Goal: Task Accomplishment & Management: Manage account settings

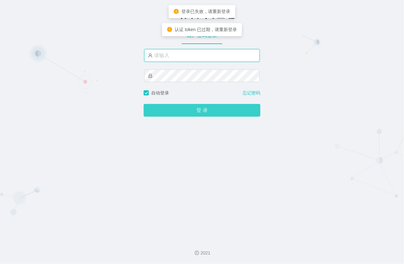
type input "xiaohei03"
click at [205, 108] on button "登 录" at bounding box center [202, 110] width 117 height 13
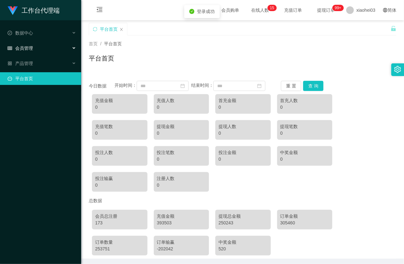
click at [26, 48] on span "会员管理" at bounding box center [20, 48] width 25 height 5
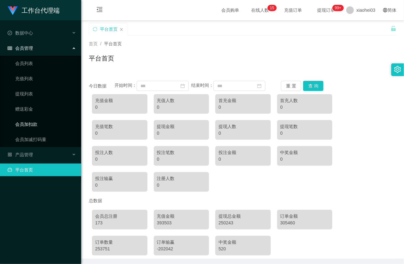
click at [31, 122] on link "会员加扣款" at bounding box center [45, 124] width 61 height 13
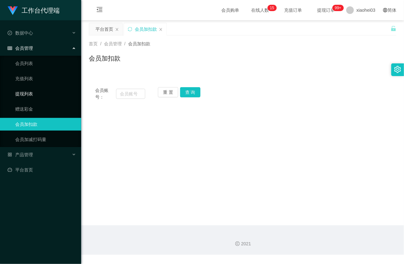
click at [33, 90] on link "提现列表" at bounding box center [45, 94] width 61 height 13
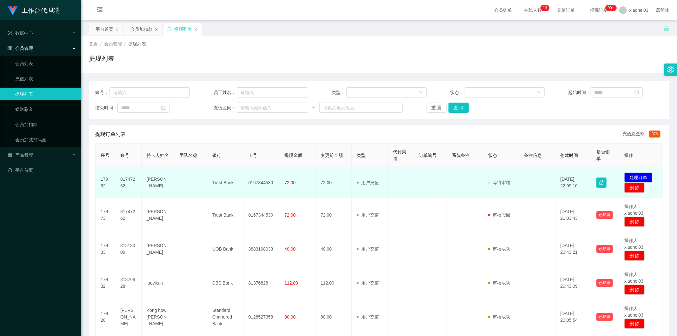
click at [124, 180] on td "81747262" at bounding box center [128, 182] width 26 height 31
copy td "81747262"
click at [639, 175] on button "处理订单" at bounding box center [638, 177] width 28 height 10
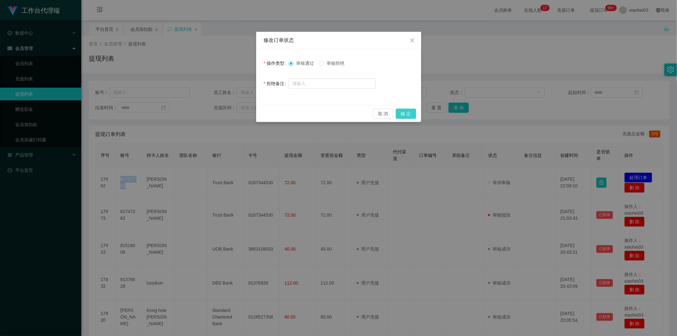
click at [404, 115] on button "确 定" at bounding box center [406, 113] width 20 height 10
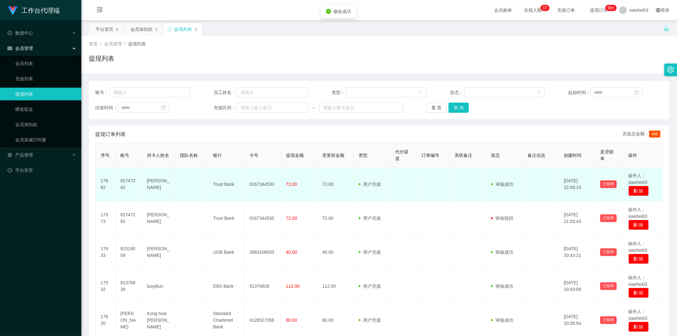
click at [378, 182] on span "用户充值" at bounding box center [369, 183] width 22 height 5
click at [129, 180] on td "81747262" at bounding box center [128, 184] width 26 height 34
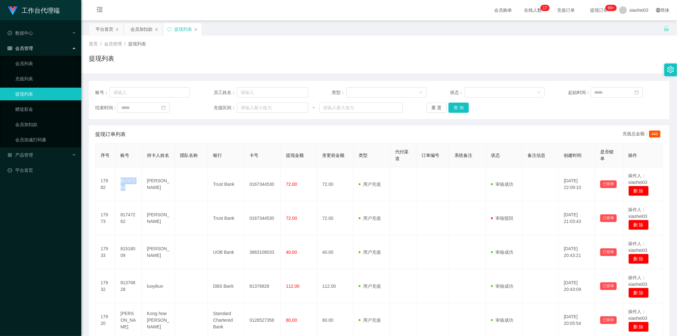
copy td "81747262"
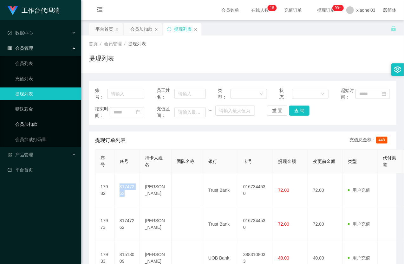
click at [32, 121] on link "会员加扣款" at bounding box center [45, 124] width 61 height 13
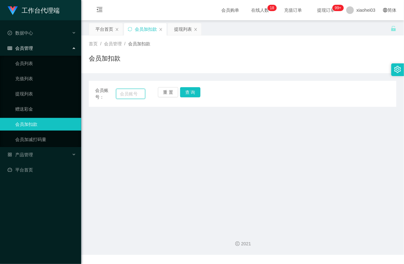
click at [134, 93] on input "text" at bounding box center [130, 94] width 29 height 10
paste input "81376828"
type input "81376828"
click at [199, 93] on button "查 询" at bounding box center [190, 92] width 20 height 10
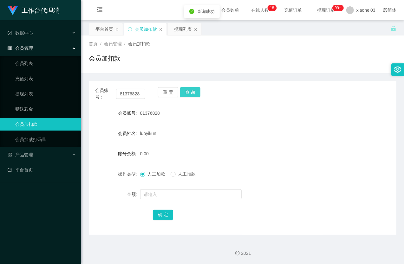
click at [199, 93] on button "查 询" at bounding box center [190, 92] width 20 height 10
click at [175, 194] on input "text" at bounding box center [191, 194] width 102 height 10
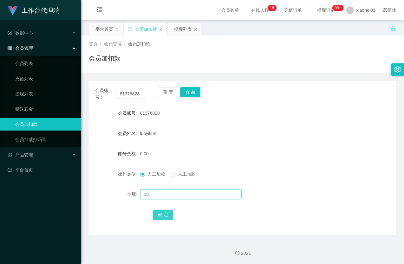
type input "15"
click at [159, 213] on button "确 定" at bounding box center [163, 215] width 20 height 10
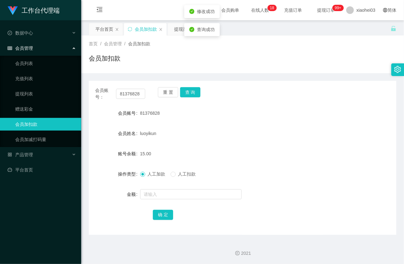
click at [229, 119] on div "81376828" at bounding box center [230, 113] width 180 height 13
click at [28, 96] on link "提现列表" at bounding box center [45, 94] width 61 height 13
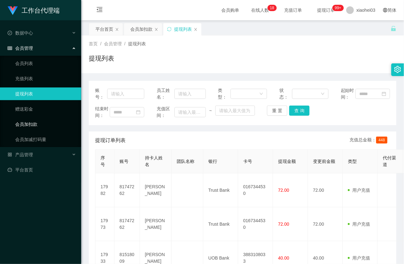
click at [34, 122] on link "会员加扣款" at bounding box center [45, 124] width 61 height 13
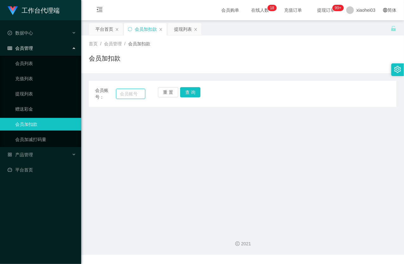
click at [125, 92] on input "text" at bounding box center [130, 94] width 29 height 10
paste input "Richard88"
type input "Richard88"
click at [189, 93] on button "查 询" at bounding box center [190, 92] width 20 height 10
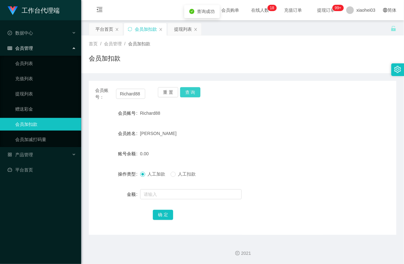
drag, startPoint x: 189, startPoint y: 93, endPoint x: 184, endPoint y: 121, distance: 28.7
click at [189, 94] on button "查 询" at bounding box center [190, 92] width 20 height 10
click at [159, 201] on form "会员账号 Richard88 会员姓名 Kuan shaw chuan 账号余额 0.00 操作类型 人工加款 人工扣款 金额 确 定" at bounding box center [243, 164] width 308 height 114
drag, startPoint x: 159, startPoint y: 197, endPoint x: 159, endPoint y: 188, distance: 8.9
click at [159, 197] on input "text" at bounding box center [191, 194] width 102 height 10
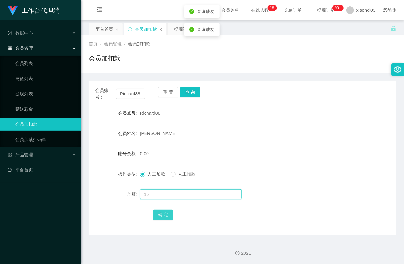
type input "15"
click at [160, 215] on button "确 定" at bounding box center [163, 215] width 20 height 10
click at [224, 140] on div "[PERSON_NAME]" at bounding box center [230, 133] width 180 height 13
click at [40, 92] on link "提现列表" at bounding box center [45, 94] width 61 height 13
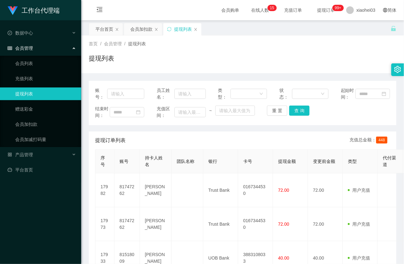
click at [26, 116] on ul "会员列表 充值列表 提现列表 赠送彩金 会员加扣款 会员加减打码量" at bounding box center [40, 101] width 81 height 91
click at [27, 121] on link "会员加扣款" at bounding box center [45, 124] width 61 height 13
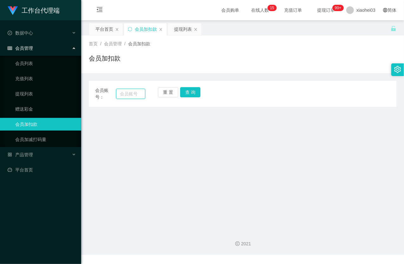
drag, startPoint x: 118, startPoint y: 95, endPoint x: 122, endPoint y: 95, distance: 4.4
click at [118, 95] on input "text" at bounding box center [130, 94] width 29 height 10
paste input "[PERSON_NAME]"
type input "[PERSON_NAME]"
click at [195, 95] on button "查 询" at bounding box center [190, 92] width 20 height 10
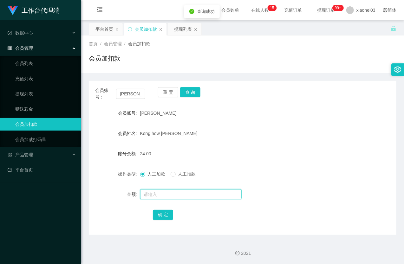
click at [167, 196] on input "text" at bounding box center [191, 194] width 102 height 10
type input "15"
click at [164, 216] on button "确 定" at bounding box center [163, 215] width 20 height 10
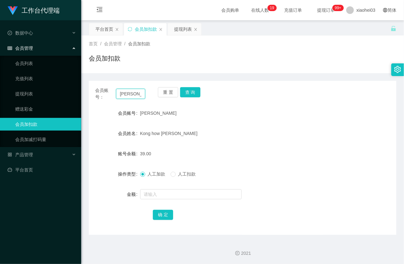
click at [128, 93] on input "[PERSON_NAME]" at bounding box center [130, 94] width 29 height 10
paste input "81376828"
type input "81376828"
click at [198, 93] on button "查 询" at bounding box center [190, 92] width 20 height 10
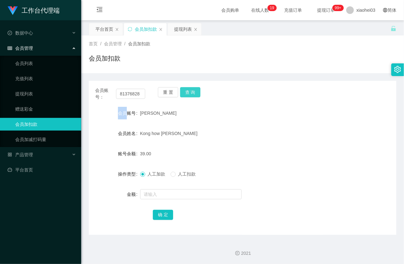
click at [198, 93] on div "重 置 查 询" at bounding box center [183, 93] width 50 height 13
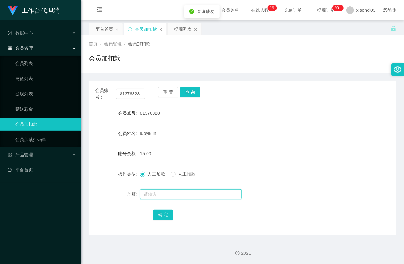
click at [180, 199] on input "text" at bounding box center [191, 194] width 102 height 10
type input "8"
drag, startPoint x: 160, startPoint y: 216, endPoint x: 166, endPoint y: 213, distance: 6.1
click at [160, 215] on button "确 定" at bounding box center [163, 215] width 20 height 10
drag, startPoint x: 294, startPoint y: 126, endPoint x: 245, endPoint y: 113, distance: 50.6
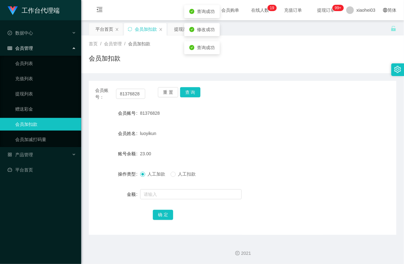
click at [294, 126] on form "会员账号 81376828 会员姓名 luoyikun 账号余额 23.00 操作类型 人工加款 人工扣款 金额 确 定" at bounding box center [243, 164] width 308 height 114
click at [35, 110] on link "赠送彩金" at bounding box center [45, 109] width 61 height 13
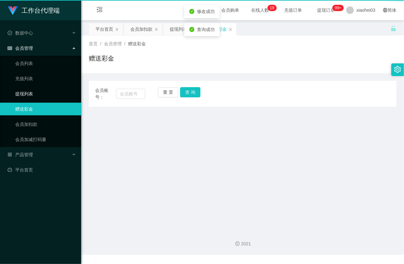
click at [33, 99] on link "提现列表" at bounding box center [45, 94] width 61 height 13
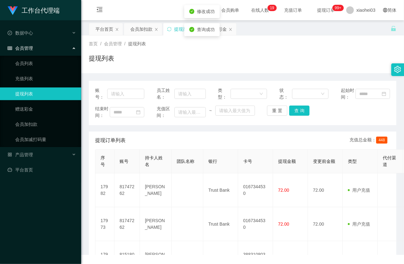
click at [31, 93] on link "提现列表" at bounding box center [45, 94] width 61 height 13
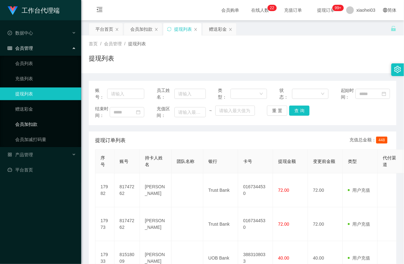
click at [33, 130] on link "会员加扣款" at bounding box center [45, 124] width 61 height 13
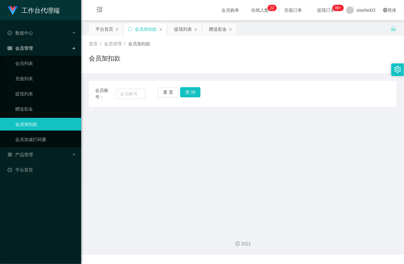
drag, startPoint x: 32, startPoint y: 130, endPoint x: 18, endPoint y: 122, distance: 16.2
click at [18, 122] on link "会员加扣款" at bounding box center [45, 124] width 61 height 13
click at [135, 96] on input "text" at bounding box center [130, 94] width 29 height 10
paste input "[PERSON_NAME]"
type input "[PERSON_NAME]"
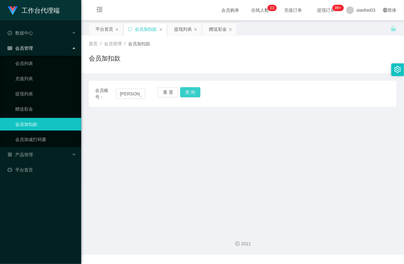
click at [190, 95] on button "查 询" at bounding box center [190, 92] width 20 height 10
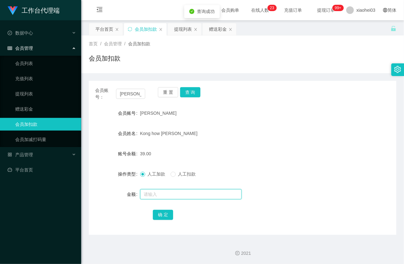
click at [161, 191] on input "text" at bounding box center [191, 194] width 102 height 10
type input "8"
click at [169, 213] on button "确 定" at bounding box center [163, 215] width 20 height 10
click at [125, 100] on div "会员账号： Samson" at bounding box center [120, 93] width 50 height 13
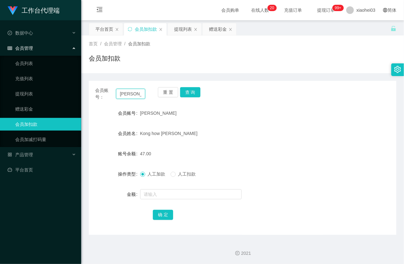
click at [130, 94] on input "[PERSON_NAME]" at bounding box center [130, 94] width 29 height 10
paste input "Richard88"
type input "Richard88"
click at [194, 90] on button "查 询" at bounding box center [190, 92] width 20 height 10
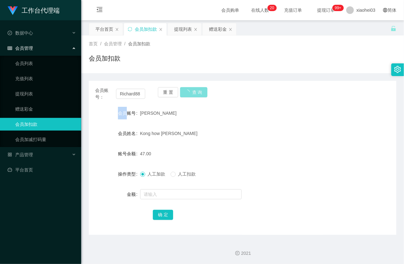
click at [194, 90] on div "重 置 查 询" at bounding box center [183, 93] width 50 height 13
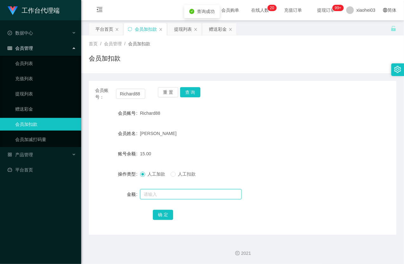
click at [182, 194] on input "text" at bounding box center [191, 194] width 102 height 10
type input "8"
click at [162, 215] on button "确 定" at bounding box center [163, 215] width 20 height 10
click at [273, 144] on form "会员账号 Richard88 会员姓名 Kuan shaw chuan 账号余额 23.00 操作类型 人工加款 人工扣款 金额 确 定" at bounding box center [243, 164] width 308 height 114
click at [34, 95] on link "提现列表" at bounding box center [45, 94] width 61 height 13
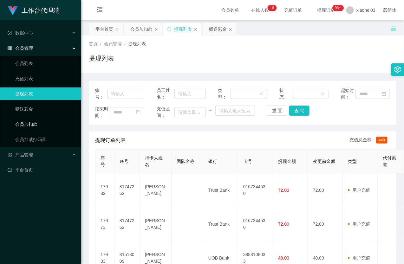
click at [46, 127] on link "会员加扣款" at bounding box center [45, 124] width 61 height 13
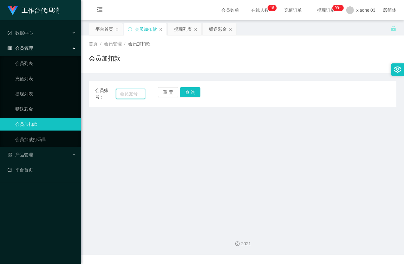
click at [119, 95] on input "text" at bounding box center [130, 94] width 29 height 10
paste input "Richard88"
type input "Richard88"
click at [191, 95] on button "查 询" at bounding box center [190, 92] width 20 height 10
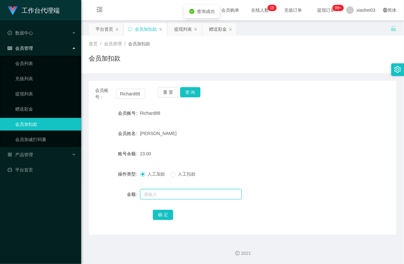
click at [160, 196] on input "text" at bounding box center [191, 194] width 102 height 10
type input "8"
click at [154, 213] on button "确 定" at bounding box center [163, 215] width 20 height 10
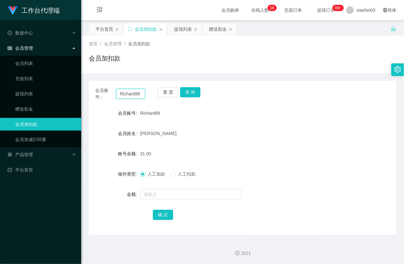
click at [124, 97] on input "Richard88" at bounding box center [130, 94] width 29 height 10
drag, startPoint x: 124, startPoint y: 97, endPoint x: 128, endPoint y: 96, distance: 3.8
click at [124, 97] on input "Richard88" at bounding box center [130, 94] width 29 height 10
paste input "8137682"
type input "81376828"
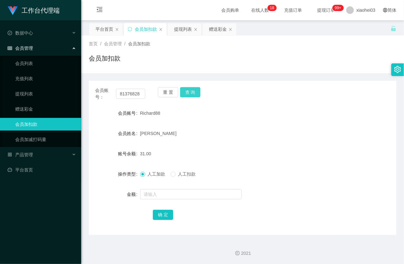
drag, startPoint x: 191, startPoint y: 91, endPoint x: 191, endPoint y: 96, distance: 5.1
click at [191, 93] on button "查 询" at bounding box center [190, 92] width 20 height 10
click at [173, 192] on form "会员账号 81376828 会员姓名 luoyikun 账号余额 23.00 操作类型 人工加款 人工扣款 金额 确 定" at bounding box center [243, 164] width 308 height 114
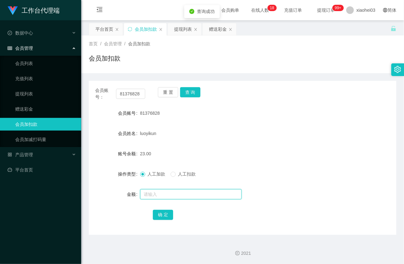
click at [172, 193] on input "text" at bounding box center [191, 194] width 102 height 10
type input "8"
click at [168, 212] on button "确 定" at bounding box center [163, 215] width 20 height 10
drag, startPoint x: 259, startPoint y: 119, endPoint x: 265, endPoint y: 110, distance: 10.2
click at [259, 118] on div "81376828" at bounding box center [230, 113] width 180 height 13
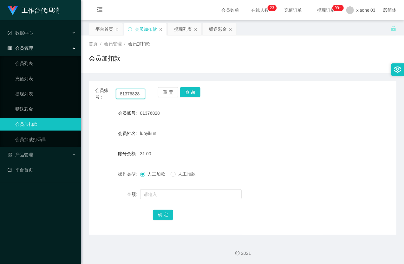
click at [141, 97] on input "81376828" at bounding box center [130, 94] width 29 height 10
paste input "[PERSON_NAME]"
type input "[PERSON_NAME]"
click at [186, 90] on button "查 询" at bounding box center [190, 92] width 20 height 10
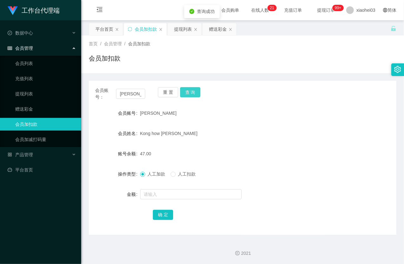
click at [187, 90] on button "查 询" at bounding box center [190, 92] width 20 height 10
click at [186, 193] on input "text" at bounding box center [191, 194] width 102 height 10
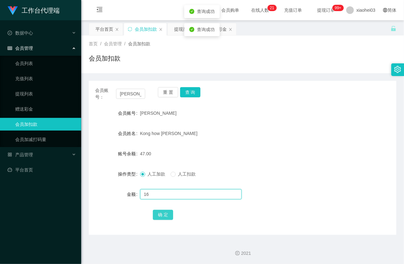
type input "16"
click at [164, 215] on button "确 定" at bounding box center [163, 215] width 20 height 10
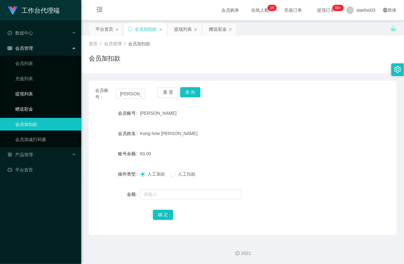
drag, startPoint x: 32, startPoint y: 104, endPoint x: 33, endPoint y: 95, distance: 8.7
click at [32, 103] on link "赠送彩金" at bounding box center [45, 109] width 61 height 13
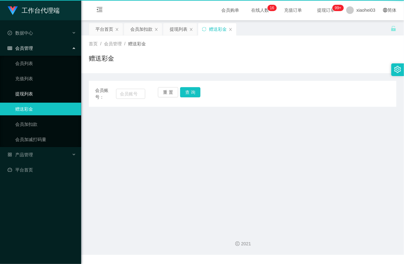
click at [33, 95] on link "提现列表" at bounding box center [45, 94] width 61 height 13
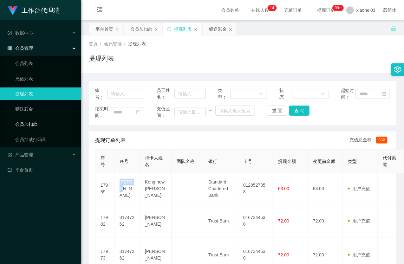
click at [37, 125] on link "会员加扣款" at bounding box center [45, 124] width 61 height 13
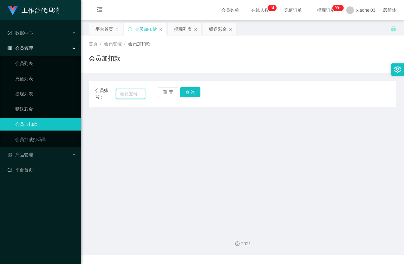
click at [118, 91] on input "text" at bounding box center [130, 94] width 29 height 10
paste input "81376828"
type input "81376828"
click at [199, 91] on button "查 询" at bounding box center [190, 92] width 20 height 10
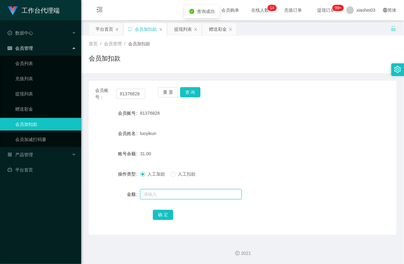
click at [164, 193] on input "text" at bounding box center [191, 194] width 102 height 10
type input "8"
click at [172, 215] on button "确 定" at bounding box center [163, 215] width 20 height 10
click at [283, 128] on div "luoyikun" at bounding box center [230, 133] width 180 height 13
click at [35, 111] on link "赠送彩金" at bounding box center [45, 109] width 61 height 13
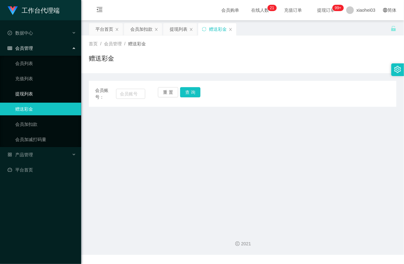
click at [30, 91] on link "提现列表" at bounding box center [45, 94] width 61 height 13
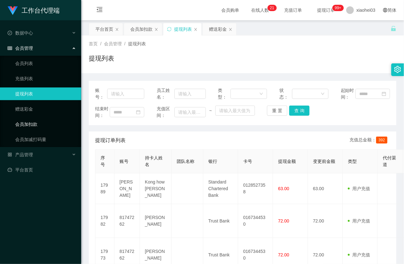
click at [43, 127] on link "会员加扣款" at bounding box center [45, 124] width 61 height 13
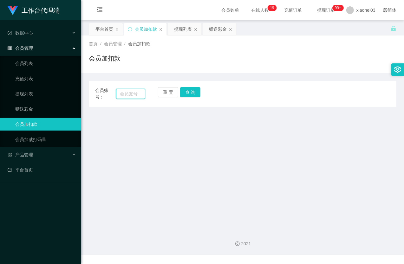
click at [141, 94] on input "text" at bounding box center [130, 94] width 29 height 10
paste input "Richard88"
type input "Richard88"
click at [184, 94] on button "查 询" at bounding box center [190, 92] width 20 height 10
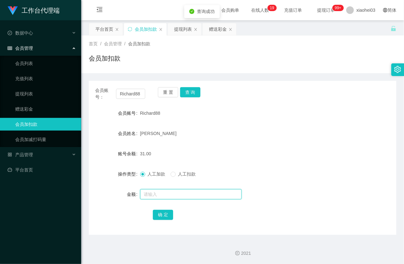
click at [163, 191] on input "text" at bounding box center [191, 194] width 102 height 10
type input "8"
drag, startPoint x: 162, startPoint y: 216, endPoint x: 168, endPoint y: 206, distance: 12.1
click at [162, 216] on button "确 定" at bounding box center [163, 215] width 20 height 10
click at [29, 93] on link "提现列表" at bounding box center [45, 94] width 61 height 13
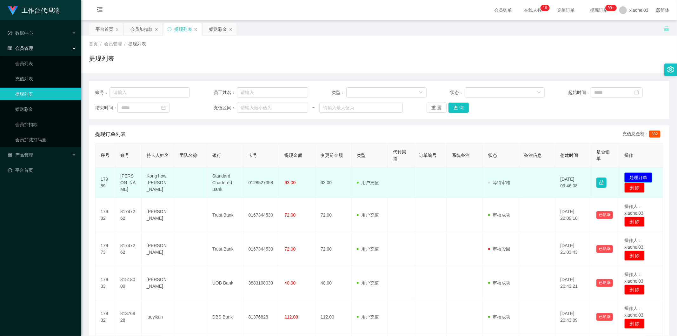
click at [404, 175] on button "处理订单" at bounding box center [638, 177] width 28 height 10
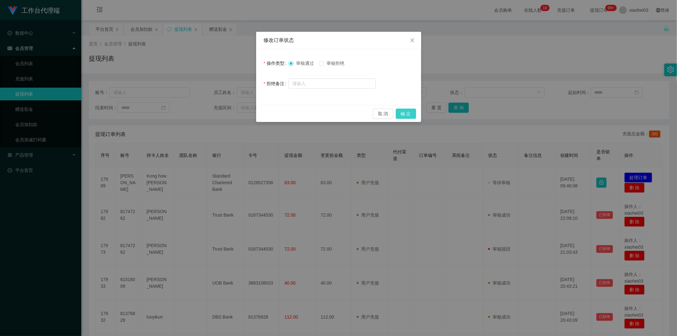
click at [404, 112] on button "确 定" at bounding box center [406, 113] width 20 height 10
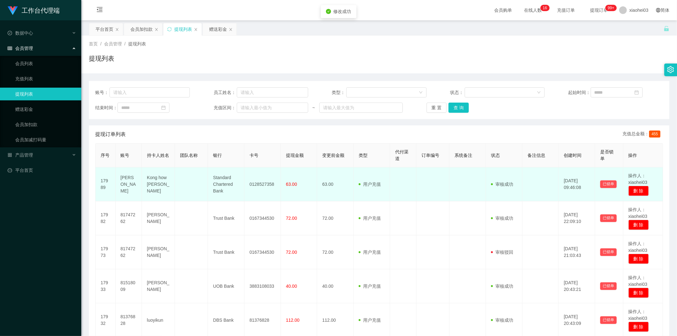
click at [317, 174] on td "63.00" at bounding box center [335, 184] width 36 height 34
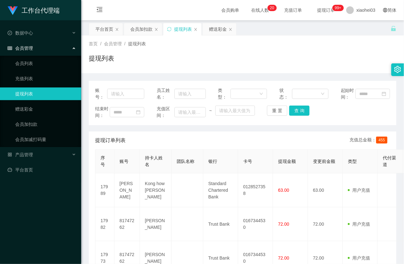
drag, startPoint x: 65, startPoint y: 26, endPoint x: 85, endPoint y: 34, distance: 20.9
click at [72, 25] on ul "数据中心 会员管理 会员列表 充值列表 提现列表 赠送彩金 会员加扣款 会员加减打码量 产品管理 平台首页" at bounding box center [40, 101] width 81 height 162
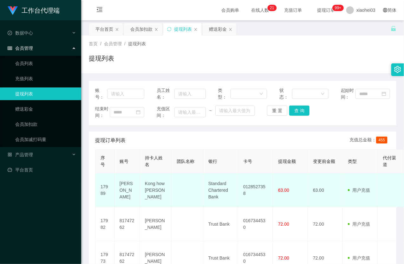
scroll to position [70, 0]
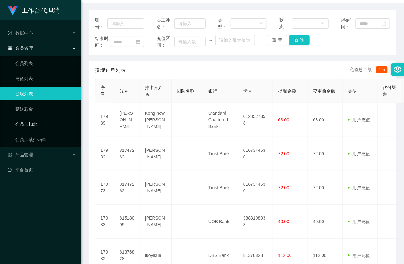
click at [37, 119] on link "会员加扣款" at bounding box center [45, 124] width 61 height 13
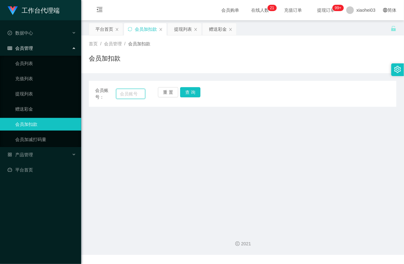
click at [126, 91] on input "text" at bounding box center [130, 94] width 29 height 10
paste input "81376828"
type input "81376828"
click at [194, 90] on button "查 询" at bounding box center [190, 92] width 20 height 10
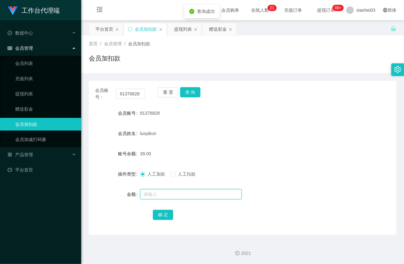
click at [167, 192] on input "text" at bounding box center [191, 194] width 102 height 10
type input "500"
click at [163, 213] on button "确 定" at bounding box center [163, 215] width 20 height 10
drag, startPoint x: 293, startPoint y: 120, endPoint x: 351, endPoint y: 27, distance: 109.7
click at [296, 117] on form "会员账号 81376828 会员姓名 luoyikun 账号余额 539.00 操作类型 人工加款 人工扣款 金额 确 定" at bounding box center [243, 164] width 308 height 114
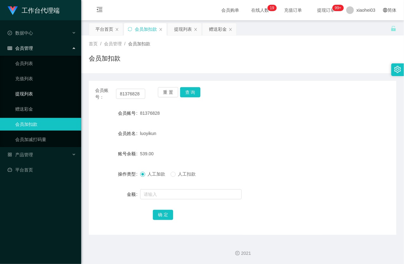
click at [23, 93] on link "提现列表" at bounding box center [45, 94] width 61 height 13
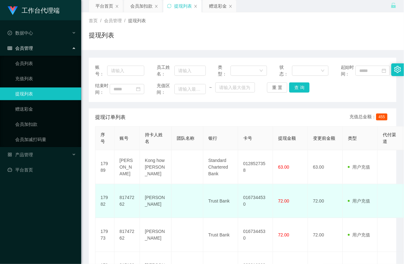
scroll to position [35, 0]
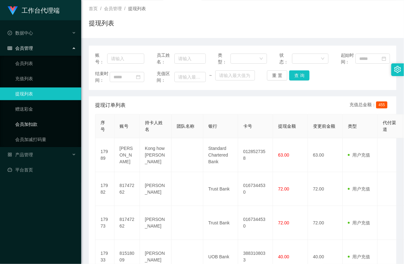
click at [36, 121] on link "会员加扣款" at bounding box center [45, 124] width 61 height 13
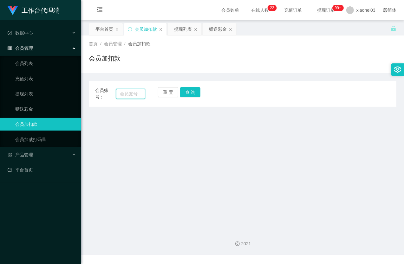
drag, startPoint x: 139, startPoint y: 93, endPoint x: 169, endPoint y: 94, distance: 30.5
click at [140, 94] on input "text" at bounding box center [130, 94] width 29 height 10
paste input "Richard88"
type input "Richard88"
click at [194, 91] on button "查 询" at bounding box center [190, 92] width 20 height 10
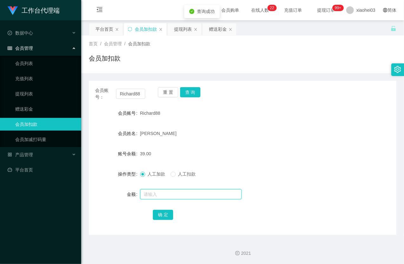
click at [159, 194] on input "text" at bounding box center [191, 194] width 102 height 10
type input "8"
click at [163, 213] on button "确 定" at bounding box center [163, 215] width 20 height 10
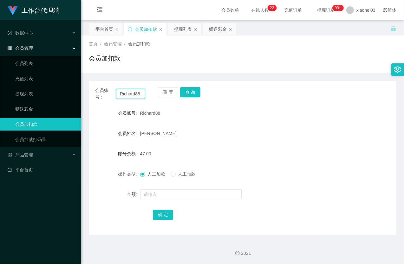
click at [122, 93] on input "Richard88" at bounding box center [130, 94] width 29 height 10
paste input "8137682"
type input "81376828"
click at [189, 91] on button "查 询" at bounding box center [190, 92] width 20 height 10
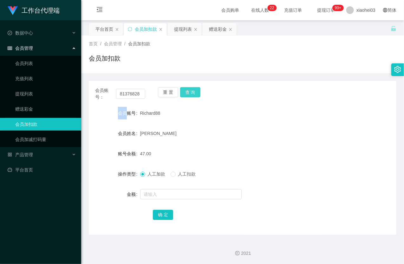
click at [189, 91] on div "重 置 查 询" at bounding box center [183, 93] width 50 height 13
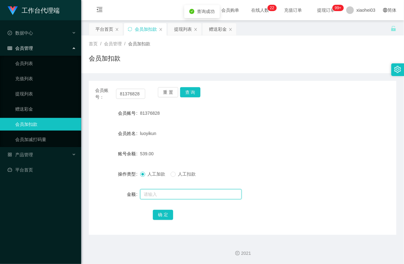
click at [176, 193] on input "text" at bounding box center [191, 194] width 102 height 10
type input "8"
drag, startPoint x: 164, startPoint y: 213, endPoint x: 176, endPoint y: 204, distance: 15.2
click at [164, 213] on button "确 定" at bounding box center [163, 215] width 20 height 10
click at [234, 155] on div "547.00" at bounding box center [230, 153] width 180 height 13
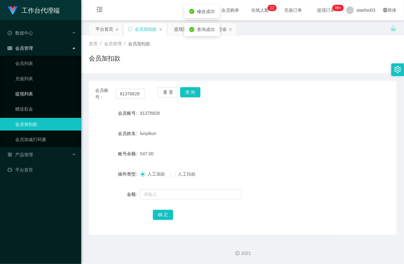
click at [26, 92] on link "提现列表" at bounding box center [45, 94] width 61 height 13
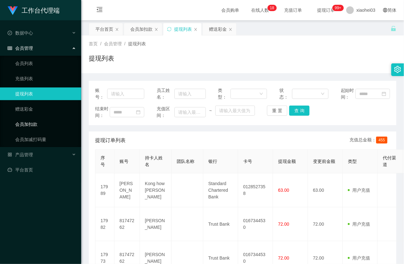
drag, startPoint x: 29, startPoint y: 124, endPoint x: 56, endPoint y: 119, distance: 27.4
click at [30, 124] on link "会员加扣款" at bounding box center [45, 124] width 61 height 13
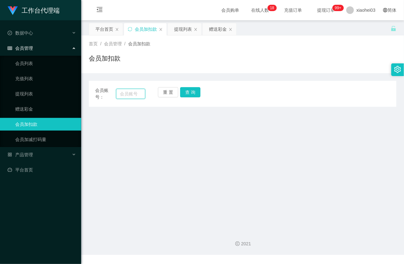
click at [124, 94] on input "text" at bounding box center [130, 94] width 29 height 10
paste input "81747262"
type input "81747262"
click at [195, 96] on button "查 询" at bounding box center [190, 92] width 20 height 10
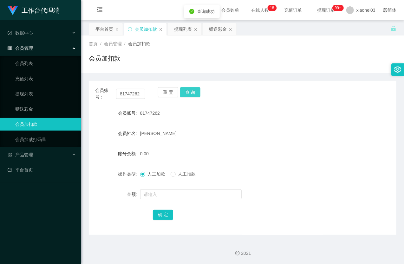
click at [195, 96] on button "查 询" at bounding box center [190, 92] width 20 height 10
click at [156, 193] on input "text" at bounding box center [191, 194] width 102 height 10
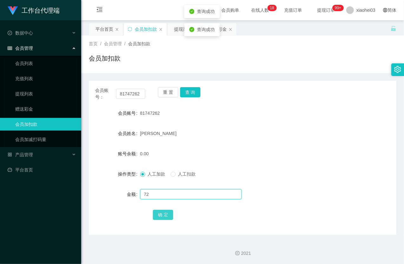
type input "72"
click at [167, 214] on button "确 定" at bounding box center [163, 215] width 20 height 10
click at [245, 137] on div "[PERSON_NAME]" at bounding box center [230, 133] width 180 height 13
drag, startPoint x: 26, startPoint y: 93, endPoint x: 39, endPoint y: 42, distance: 52.9
click at [26, 93] on link "提现列表" at bounding box center [45, 94] width 61 height 13
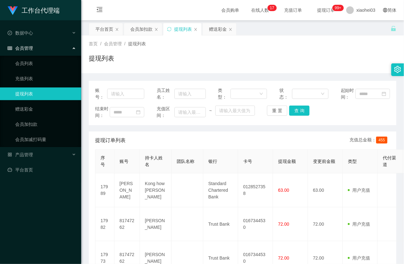
drag, startPoint x: 84, startPoint y: 14, endPoint x: 70, endPoint y: 16, distance: 13.9
click at [138, 64] on div "提现列表" at bounding box center [243, 61] width 308 height 15
click at [41, 89] on link "提现列表" at bounding box center [45, 94] width 61 height 13
click at [35, 77] on link "充值列表" at bounding box center [45, 78] width 61 height 13
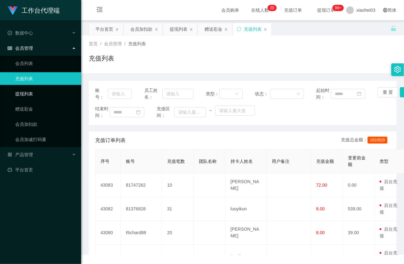
drag, startPoint x: 34, startPoint y: 93, endPoint x: 36, endPoint y: 97, distance: 3.8
click at [34, 94] on link "提现列表" at bounding box center [45, 94] width 61 height 13
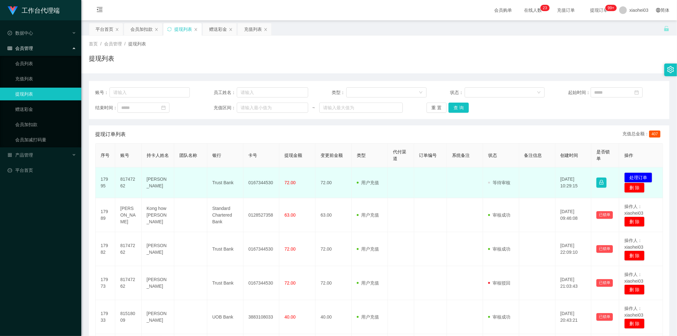
click at [126, 182] on td "81747262" at bounding box center [128, 182] width 26 height 31
click at [126, 180] on td "81747262" at bounding box center [128, 182] width 26 height 31
copy td "81747262"
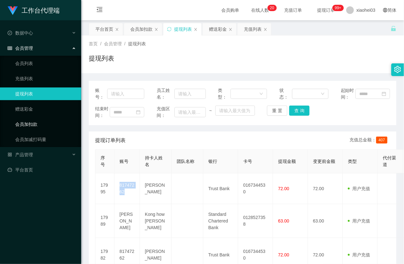
click at [24, 123] on link "会员加扣款" at bounding box center [45, 124] width 61 height 13
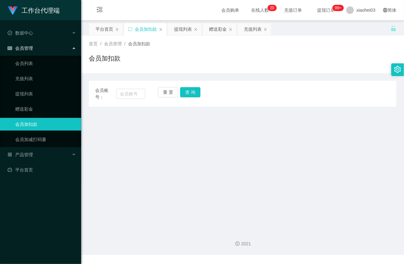
click at [129, 101] on div "会员账号： 重 置 查 询 会员账号 会员姓名 账号余额 操作类型 人工加款 人工扣款 金额 确 定" at bounding box center [243, 94] width 308 height 26
click at [135, 95] on input "text" at bounding box center [130, 94] width 29 height 10
paste input "81747262"
type input "81747262"
click at [186, 95] on button "查 询" at bounding box center [190, 92] width 20 height 10
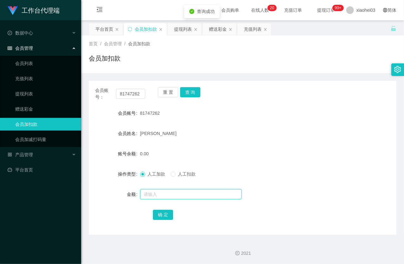
click at [173, 193] on input "text" at bounding box center [191, 194] width 102 height 10
type input "100"
click at [167, 215] on button "确 定" at bounding box center [163, 215] width 20 height 10
click at [20, 94] on link "提现列表" at bounding box center [45, 94] width 61 height 13
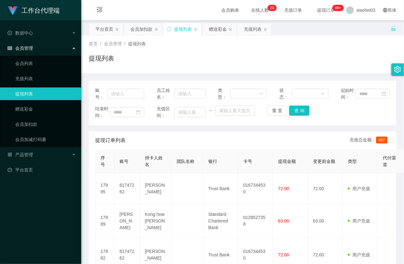
drag, startPoint x: 336, startPoint y: 39, endPoint x: 344, endPoint y: 24, distance: 17.6
click at [336, 39] on div "首页 / 会员管理 / 提现列表 / 提现列表" at bounding box center [242, 55] width 323 height 38
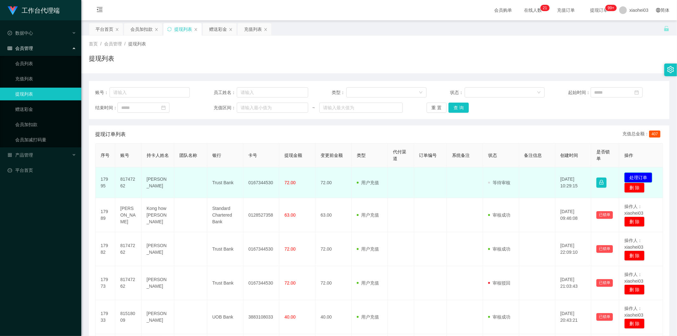
click at [632, 177] on button "处理订单" at bounding box center [638, 177] width 28 height 10
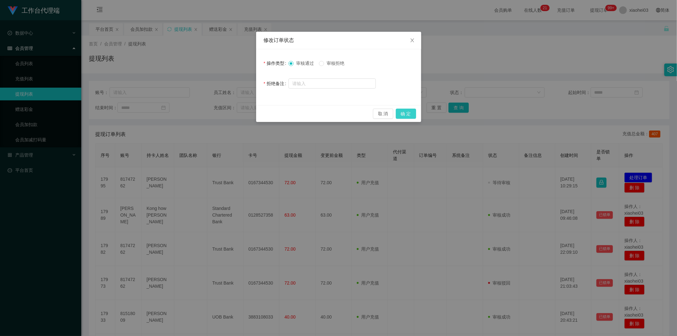
click at [408, 116] on button "确 定" at bounding box center [406, 113] width 20 height 10
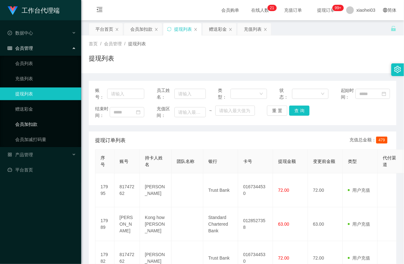
drag, startPoint x: 34, startPoint y: 126, endPoint x: 41, endPoint y: 123, distance: 8.1
click at [34, 126] on link "会员加扣款" at bounding box center [45, 124] width 61 height 13
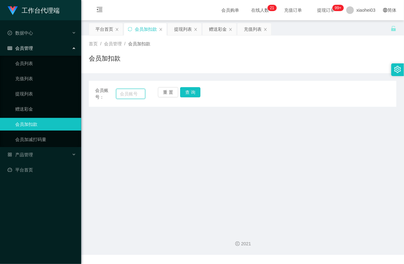
click at [129, 95] on input "text" at bounding box center [130, 94] width 29 height 10
paste input "86222573"
type input "86222573"
click at [189, 95] on button "查 询" at bounding box center [190, 92] width 20 height 10
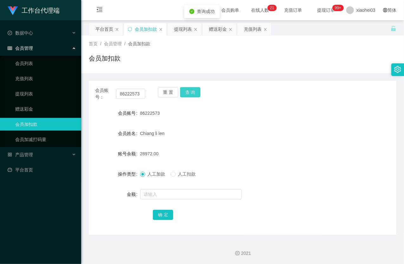
click at [189, 96] on button "查 询" at bounding box center [190, 92] width 20 height 10
click at [171, 194] on input "text" at bounding box center [191, 194] width 102 height 10
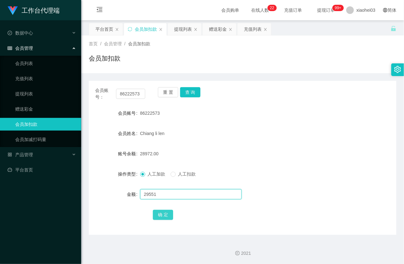
type input "29551"
click at [160, 214] on button "确 定" at bounding box center [163, 215] width 20 height 10
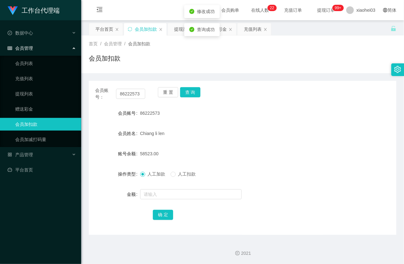
drag, startPoint x: 210, startPoint y: 132, endPoint x: 182, endPoint y: 119, distance: 30.1
click at [209, 131] on div "Chiang li len" at bounding box center [230, 133] width 180 height 13
click at [133, 94] on input "86222573" at bounding box center [130, 94] width 29 height 10
click at [189, 91] on button "查 询" at bounding box center [190, 92] width 20 height 10
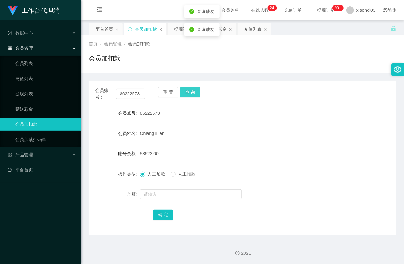
click at [189, 91] on div "重 置 查 询" at bounding box center [183, 93] width 50 height 13
click at [205, 117] on div "86222573" at bounding box center [230, 113] width 180 height 13
click at [140, 96] on input "86222573" at bounding box center [130, 94] width 29 height 10
click at [33, 90] on link "提现列表" at bounding box center [45, 94] width 61 height 13
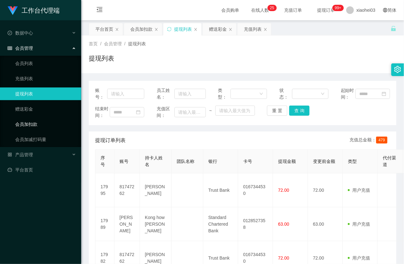
click at [36, 121] on link "会员加扣款" at bounding box center [45, 124] width 61 height 13
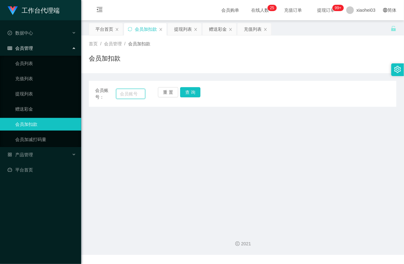
drag, startPoint x: 123, startPoint y: 96, endPoint x: 141, endPoint y: 93, distance: 18.0
click at [123, 96] on input "text" at bounding box center [130, 94] width 29 height 10
paste input "81376828"
type input "81376828"
click at [188, 94] on button "查 询" at bounding box center [190, 92] width 20 height 10
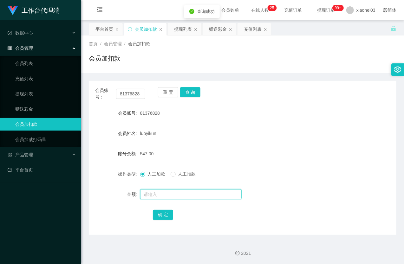
click at [158, 196] on input "text" at bounding box center [191, 194] width 102 height 10
type input "8"
click at [167, 213] on button "确 定" at bounding box center [163, 215] width 20 height 10
click at [206, 152] on div "555.00" at bounding box center [230, 153] width 180 height 13
click at [36, 112] on link "赠送彩金" at bounding box center [45, 109] width 61 height 13
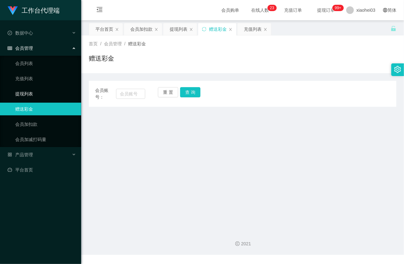
click at [36, 94] on link "提现列表" at bounding box center [45, 94] width 61 height 13
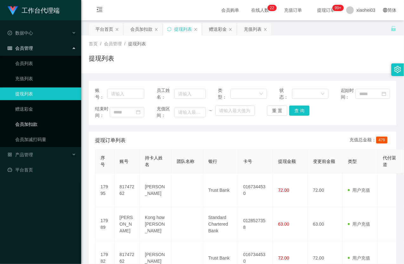
drag, startPoint x: 48, startPoint y: 120, endPoint x: 74, endPoint y: 118, distance: 26.1
click at [48, 120] on link "会员加扣款" at bounding box center [45, 124] width 61 height 13
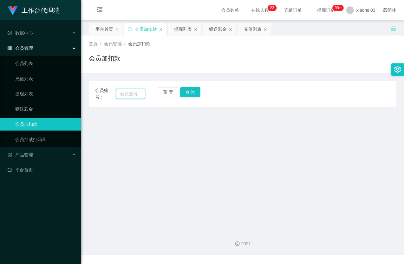
click at [130, 96] on input "text" at bounding box center [130, 94] width 29 height 10
paste input "81747262"
type input "81747262"
click at [186, 92] on button "查 询" at bounding box center [190, 92] width 20 height 10
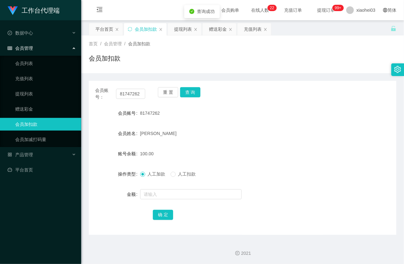
click at [161, 188] on div at bounding box center [230, 194] width 180 height 13
click at [161, 194] on input "text" at bounding box center [191, 194] width 102 height 10
type input "8"
click at [168, 212] on button "确 定" at bounding box center [163, 215] width 20 height 10
click at [271, 140] on form "会员账号 81747262 会员姓名 [PERSON_NAME] 账号余额 108.00 操作类型 人工加款 人工扣款 金额 确 定" at bounding box center [243, 164] width 308 height 114
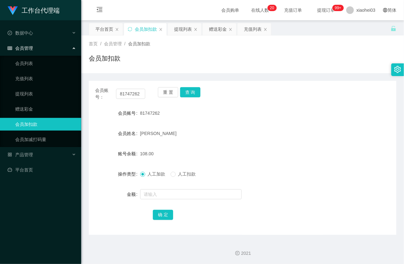
click at [259, 141] on form "会员账号 81747262 会员姓名 [PERSON_NAME] 账号余额 108.00 操作类型 人工加款 人工扣款 金额 确 定" at bounding box center [243, 164] width 308 height 114
click at [134, 92] on input "81747262" at bounding box center [130, 94] width 29 height 10
paste input "Richard88"
type input "Richard88"
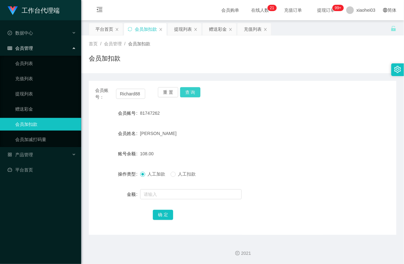
click at [186, 93] on button "查 询" at bounding box center [190, 92] width 20 height 10
click at [187, 93] on button "查 询" at bounding box center [190, 92] width 20 height 10
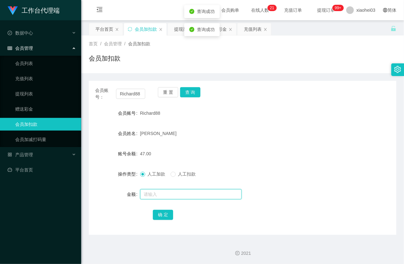
click at [169, 197] on input "text" at bounding box center [191, 194] width 102 height 10
type input "8"
click at [162, 213] on button "确 定" at bounding box center [163, 215] width 20 height 10
drag, startPoint x: 239, startPoint y: 153, endPoint x: 266, endPoint y: 111, distance: 49.5
click at [240, 151] on div "47.00" at bounding box center [230, 153] width 180 height 13
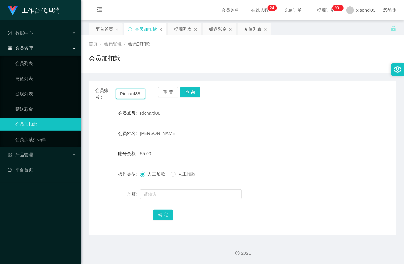
click at [136, 95] on input "Richard88" at bounding box center [130, 94] width 29 height 10
drag, startPoint x: 136, startPoint y: 95, endPoint x: 136, endPoint y: 91, distance: 4.4
click at [187, 93] on button "查 询" at bounding box center [190, 92] width 20 height 10
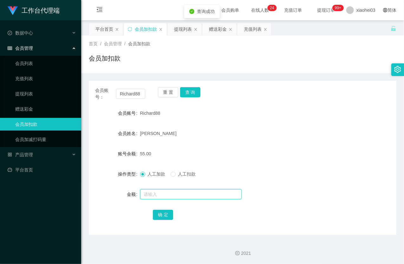
click at [178, 197] on input "text" at bounding box center [191, 194] width 102 height 10
type input "8"
click at [167, 221] on div "会员账号： Richard88 重 置 查 询 会员账号 Richard88 会员姓名 Kuan shaw chuan 账号余额 55.00 操作类型 人工加…" at bounding box center [243, 158] width 308 height 154
click at [167, 218] on button "确 定" at bounding box center [163, 215] width 20 height 10
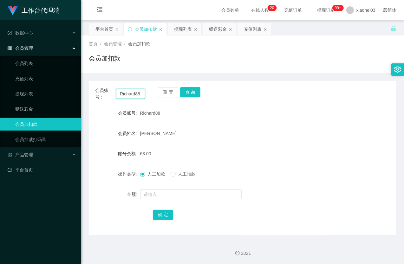
click at [133, 95] on input "Richard88" at bounding box center [130, 94] width 29 height 10
click at [192, 94] on button "查 询" at bounding box center [190, 92] width 20 height 10
click at [192, 94] on button "查 询" at bounding box center [193, 92] width 27 height 10
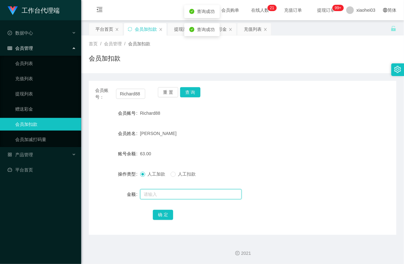
click at [180, 190] on input "text" at bounding box center [191, 194] width 102 height 10
type input "8"
click at [167, 214] on button "确 定" at bounding box center [163, 215] width 20 height 10
click at [249, 119] on div "Richard88" at bounding box center [230, 113] width 180 height 13
click at [188, 89] on button "查 询" at bounding box center [190, 92] width 20 height 10
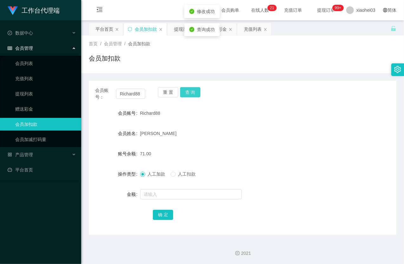
click at [188, 89] on button "查 询" at bounding box center [190, 92] width 20 height 10
click at [134, 92] on input "Richard88" at bounding box center [130, 94] width 29 height 10
drag, startPoint x: 32, startPoint y: 91, endPoint x: 42, endPoint y: 66, distance: 27.1
click at [32, 91] on link "提现列表" at bounding box center [45, 94] width 61 height 13
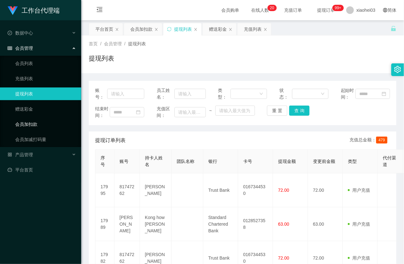
click at [43, 118] on link "会员加扣款" at bounding box center [45, 124] width 61 height 13
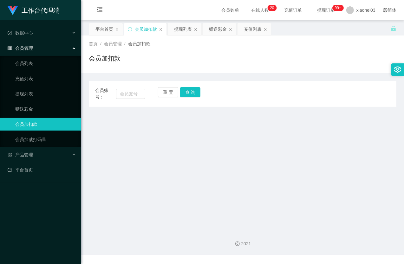
click at [40, 121] on link "会员加扣款" at bounding box center [45, 124] width 61 height 13
drag, startPoint x: 135, startPoint y: 96, endPoint x: 157, endPoint y: 96, distance: 21.3
click at [136, 96] on input "text" at bounding box center [130, 94] width 29 height 10
paste input "81747262"
type input "81747262"
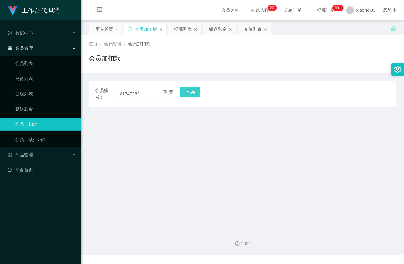
click at [194, 93] on button "查 询" at bounding box center [190, 92] width 20 height 10
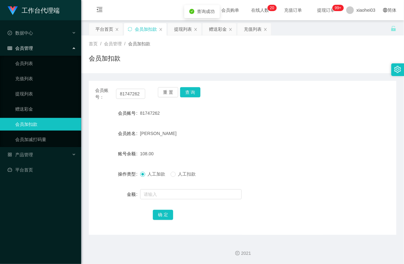
click at [165, 200] on div at bounding box center [230, 194] width 180 height 13
click at [169, 196] on input "text" at bounding box center [191, 194] width 102 height 10
type input "8"
click at [163, 215] on button "确 定" at bounding box center [163, 215] width 20 height 10
click at [246, 145] on form "会员账号 81747262 会员姓名 Mohamed Tharik 账号余额 108.00 操作类型 人工加款 人工扣款 金额 确 定" at bounding box center [243, 164] width 308 height 114
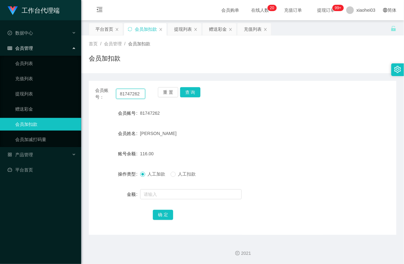
click at [134, 93] on input "81747262" at bounding box center [130, 94] width 29 height 10
click at [187, 89] on button "查 询" at bounding box center [190, 92] width 20 height 10
click at [187, 89] on button "查 询" at bounding box center [193, 92] width 27 height 10
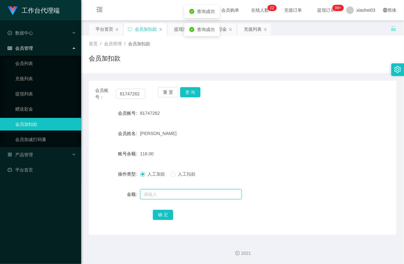
click at [182, 195] on input "text" at bounding box center [191, 194] width 102 height 10
type input "8"
click at [159, 213] on button "确 定" at bounding box center [163, 215] width 20 height 10
click at [261, 129] on div "[PERSON_NAME]" at bounding box center [230, 133] width 180 height 13
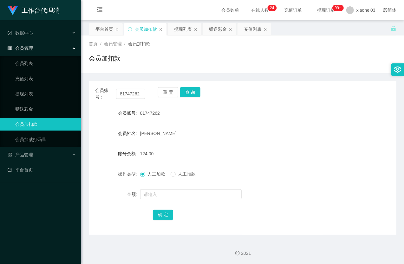
click at [146, 94] on div "会员账号： 81747262 重 置 查 询" at bounding box center [243, 93] width 308 height 13
click at [131, 94] on input "81747262" at bounding box center [130, 94] width 29 height 10
paste input "Richard88"
type input "Richard88"
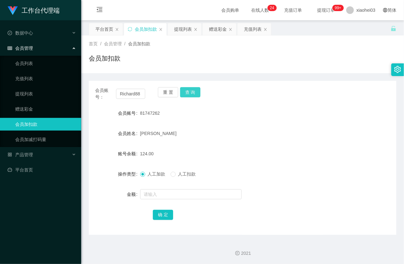
click at [195, 90] on button "查 询" at bounding box center [190, 92] width 20 height 10
click at [195, 90] on div "重 置 查 询" at bounding box center [183, 93] width 50 height 13
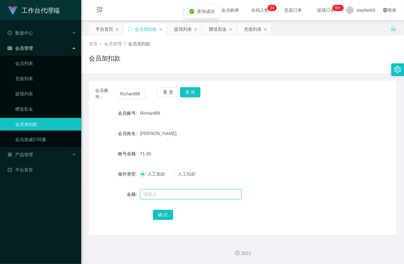
click at [184, 189] on input "text" at bounding box center [191, 194] width 102 height 10
type input "8"
click at [166, 218] on button "确 定" at bounding box center [163, 215] width 20 height 10
drag, startPoint x: 20, startPoint y: 92, endPoint x: 15, endPoint y: 52, distance: 40.6
click at [20, 91] on link "提现列表" at bounding box center [45, 94] width 61 height 13
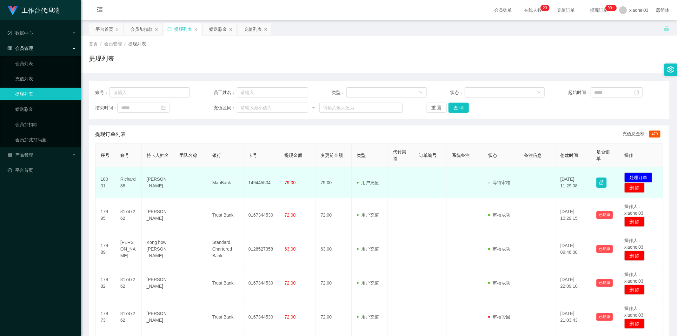
click at [132, 179] on td "Richard88" at bounding box center [128, 182] width 26 height 31
click at [132, 178] on td "Richard88" at bounding box center [128, 182] width 26 height 31
copy td "Richard88"
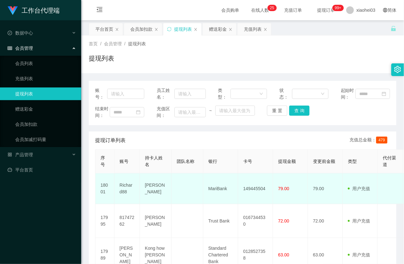
click at [250, 201] on td "149445504" at bounding box center [255, 189] width 35 height 31
copy td "149445504"
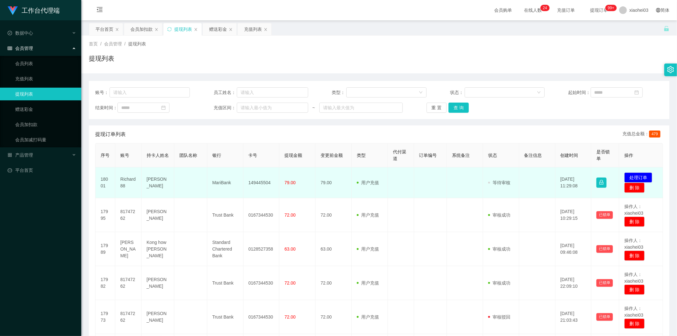
click at [281, 178] on td "79.00" at bounding box center [297, 182] width 36 height 31
click at [449, 180] on td at bounding box center [465, 182] width 36 height 31
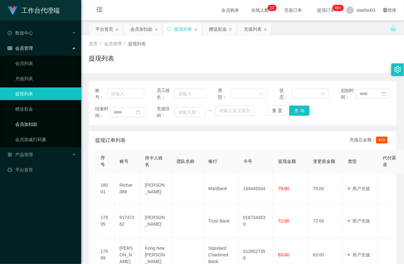
click at [34, 123] on link "会员加扣款" at bounding box center [45, 124] width 61 height 13
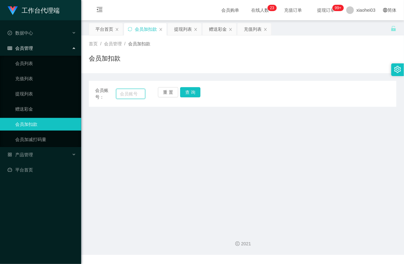
click at [116, 94] on div "会员账号：" at bounding box center [120, 93] width 50 height 13
click at [128, 93] on input "text" at bounding box center [130, 94] width 29 height 10
paste input "Richard88"
type input "Richard88"
click at [191, 93] on button "查 询" at bounding box center [190, 92] width 20 height 10
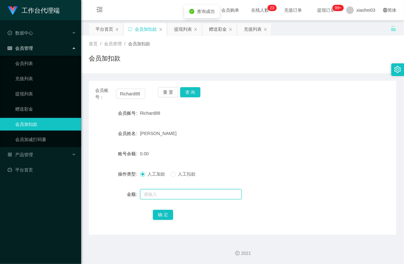
click at [172, 193] on input "text" at bounding box center [191, 194] width 102 height 10
type input "8"
drag, startPoint x: 160, startPoint y: 213, endPoint x: 163, endPoint y: 211, distance: 4.0
click at [160, 213] on button "确 定" at bounding box center [163, 215] width 20 height 10
click at [245, 145] on form "会员账号 Richard88 会员姓名 Kuan shaw chuan 账号余额 8.00 操作类型 人工加款 人工扣款 金额 确 定" at bounding box center [243, 164] width 308 height 114
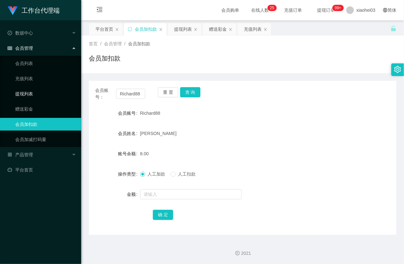
click at [31, 98] on link "提现列表" at bounding box center [45, 94] width 61 height 13
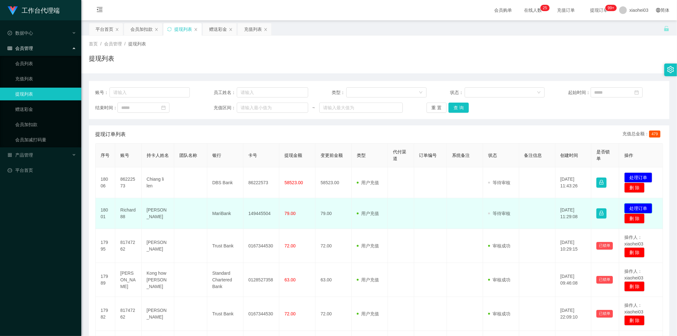
click at [634, 207] on button "处理订单" at bounding box center [638, 208] width 28 height 10
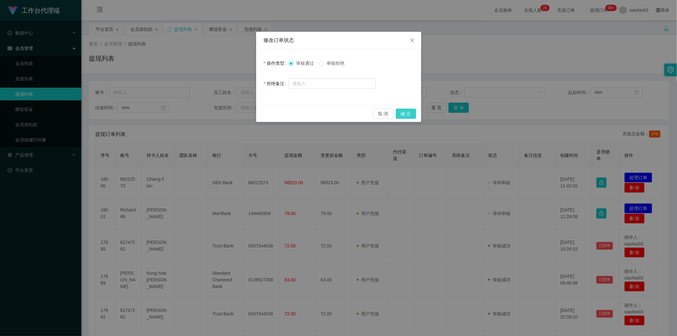
click at [408, 115] on button "确 定" at bounding box center [406, 113] width 20 height 10
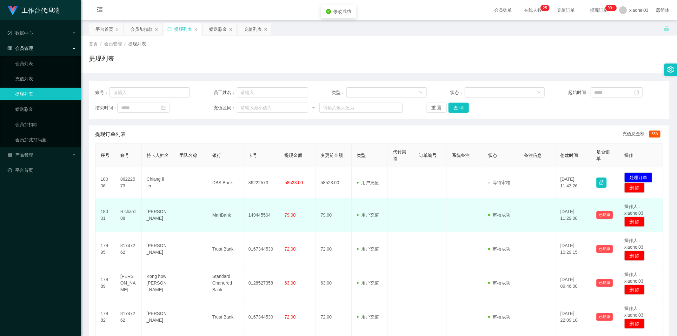
click at [317, 210] on td "79.00" at bounding box center [333, 215] width 36 height 34
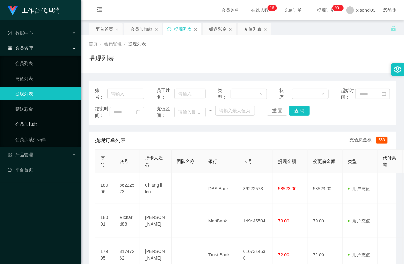
click at [42, 123] on link "会员加扣款" at bounding box center [45, 124] width 61 height 13
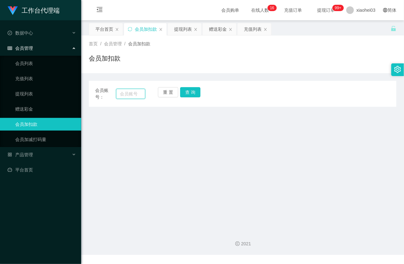
click at [123, 94] on input "text" at bounding box center [130, 94] width 29 height 10
paste input "81747262"
type input "81747262"
click at [186, 95] on button "查 询" at bounding box center [190, 92] width 20 height 10
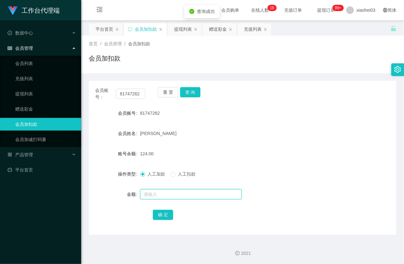
click at [137, 242] on section "会员购单 在线人数 0 1 2 3 4 5 6 7 8 9 0 1 2 3 4 5 6 7 8 9 0 1 2 3 4 5 6 7 8 9 0 1 2 3 4…" at bounding box center [242, 132] width 323 height 265
type input "8"
drag, startPoint x: 163, startPoint y: 216, endPoint x: 187, endPoint y: 198, distance: 29.7
click at [163, 216] on button "确 定" at bounding box center [163, 215] width 20 height 10
drag, startPoint x: 280, startPoint y: 106, endPoint x: 317, endPoint y: 86, distance: 42.2
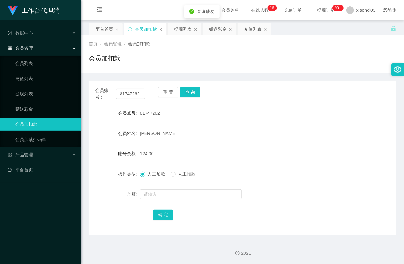
click at [281, 106] on div "会员账号： 81747262 重 置 查 询 会员账号 81747262 会员姓名 Mohamed Tharik 账号余额 124.00 操作类型 人工加款 …" at bounding box center [243, 158] width 308 height 154
click at [132, 96] on input "81747262" at bounding box center [130, 94] width 29 height 10
click at [197, 90] on button "查 询" at bounding box center [190, 92] width 20 height 10
click at [182, 188] on div at bounding box center [230, 194] width 180 height 13
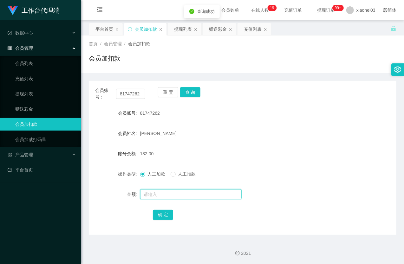
click at [178, 196] on input "text" at bounding box center [191, 194] width 102 height 10
type input "8"
drag, startPoint x: 166, startPoint y: 213, endPoint x: 232, endPoint y: 166, distance: 80.8
click at [167, 213] on button "确 定" at bounding box center [163, 215] width 20 height 10
click at [236, 157] on div "132.00" at bounding box center [230, 153] width 180 height 13
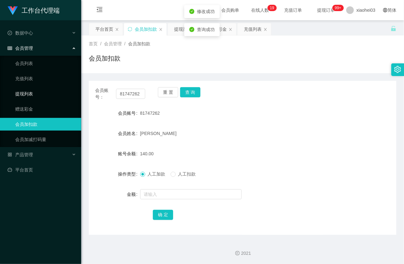
click at [39, 92] on link "提现列表" at bounding box center [45, 94] width 61 height 13
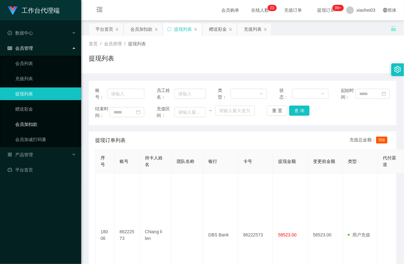
click at [39, 121] on link "会员加扣款" at bounding box center [45, 124] width 61 height 13
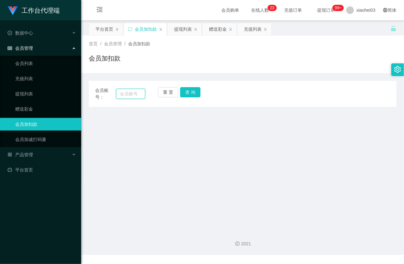
click at [142, 90] on input "text" at bounding box center [130, 94] width 29 height 10
paste input "81747262"
type input "81747262"
click at [194, 95] on button "查 询" at bounding box center [190, 92] width 20 height 10
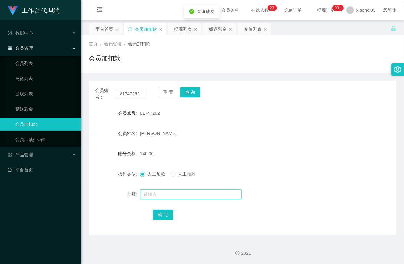
click at [164, 194] on input "text" at bounding box center [191, 194] width 102 height 10
type input "8"
drag, startPoint x: 156, startPoint y: 213, endPoint x: 160, endPoint y: 211, distance: 4.7
click at [156, 213] on button "确 定" at bounding box center [163, 215] width 20 height 10
click at [236, 141] on form "会员账号 81747262 会员姓名 Mohamed Tharik 账号余额 140.00 操作类型 人工加款 人工扣款 金额 确 定" at bounding box center [243, 164] width 308 height 114
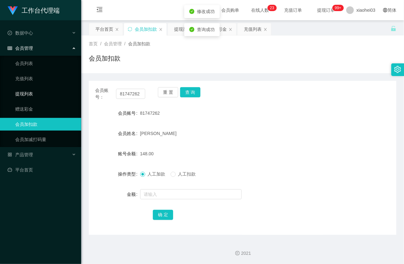
click at [43, 90] on link "提现列表" at bounding box center [45, 94] width 61 height 13
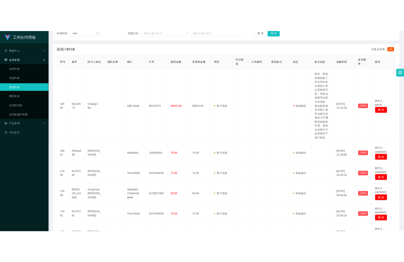
scroll to position [35, 0]
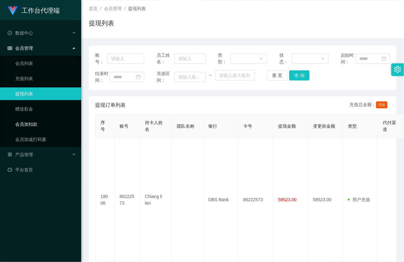
click at [47, 126] on link "会员加扣款" at bounding box center [45, 124] width 61 height 13
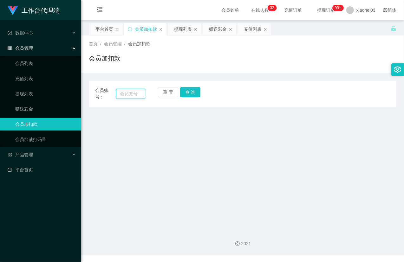
click at [126, 93] on input "text" at bounding box center [130, 94] width 29 height 10
paste input "81747262"
type input "81747262"
click at [192, 92] on button "查 询" at bounding box center [190, 92] width 20 height 10
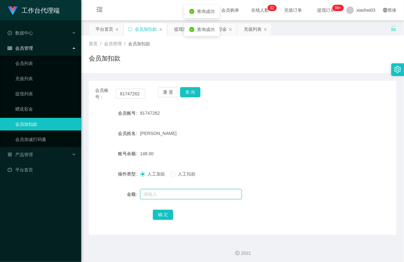
click at [152, 194] on input "text" at bounding box center [191, 194] width 102 height 10
type input "8"
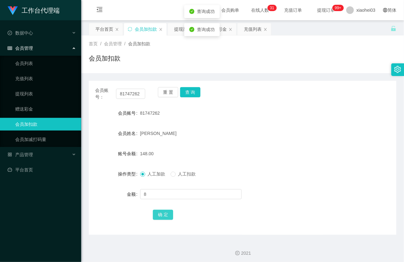
click at [162, 217] on button "确 定" at bounding box center [163, 215] width 20 height 10
click at [266, 117] on div "81747262" at bounding box center [230, 113] width 180 height 13
drag, startPoint x: 30, startPoint y: 100, endPoint x: 30, endPoint y: 89, distance: 10.5
click at [29, 100] on link "提现列表" at bounding box center [45, 94] width 61 height 13
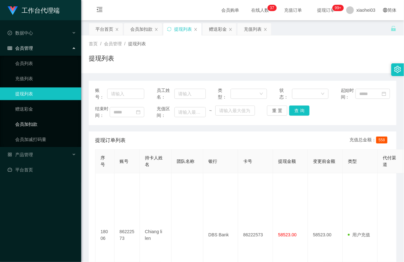
drag, startPoint x: 38, startPoint y: 121, endPoint x: 59, endPoint y: 117, distance: 21.3
click at [37, 121] on link "会员加扣款" at bounding box center [45, 124] width 61 height 13
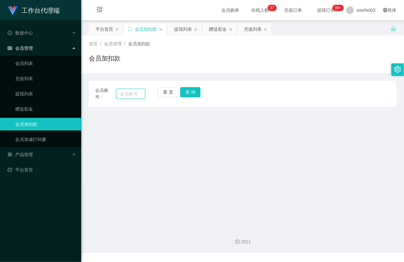
click at [139, 94] on input "text" at bounding box center [130, 94] width 29 height 10
paste input "81747262"
type input "81747262"
click at [196, 89] on button "查 询" at bounding box center [190, 92] width 20 height 10
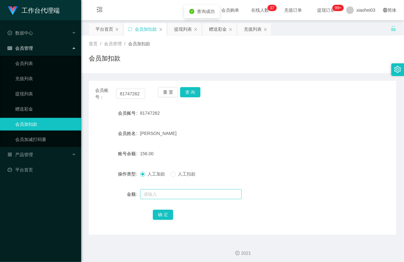
click at [152, 189] on div at bounding box center [230, 194] width 180 height 13
click at [151, 194] on input "text" at bounding box center [191, 194] width 102 height 10
type input "8"
click at [161, 216] on button "确 定" at bounding box center [163, 215] width 20 height 10
click at [236, 159] on div "164.00" at bounding box center [230, 153] width 180 height 13
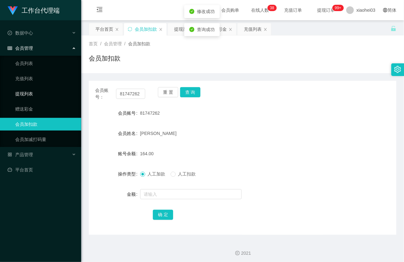
click at [36, 98] on link "提现列表" at bounding box center [45, 94] width 61 height 13
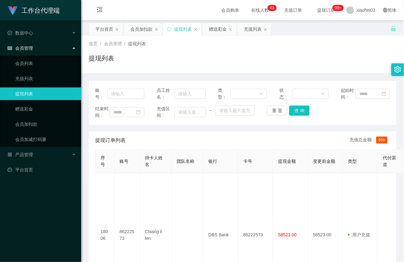
click at [30, 117] on ul "会员列表 充值列表 提现列表 赠送彩金 会员加扣款 会员加减打码量" at bounding box center [40, 101] width 81 height 91
click at [34, 122] on link "会员加扣款" at bounding box center [45, 124] width 61 height 13
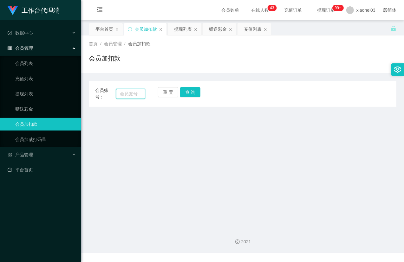
click at [141, 98] on input "text" at bounding box center [130, 94] width 29 height 10
paste input "81747262"
type input "81747262"
click at [194, 90] on button "查 询" at bounding box center [190, 92] width 20 height 10
drag, startPoint x: 194, startPoint y: 90, endPoint x: 201, endPoint y: 123, distance: 33.3
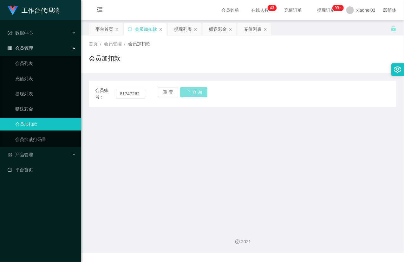
click at [194, 92] on button "查 询" at bounding box center [193, 92] width 27 height 10
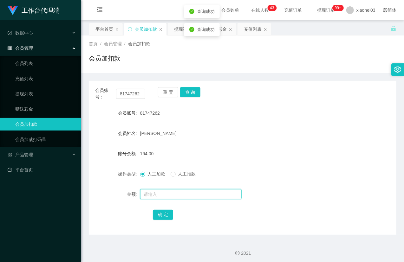
click at [161, 192] on input "text" at bounding box center [191, 194] width 102 height 10
type input "8"
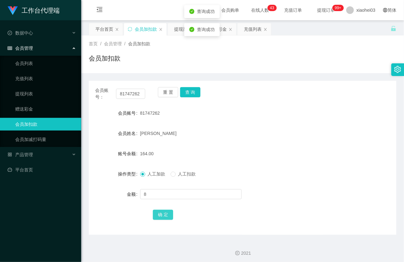
click at [160, 214] on button "确 定" at bounding box center [163, 215] width 20 height 10
click at [29, 93] on link "提现列表" at bounding box center [45, 94] width 61 height 13
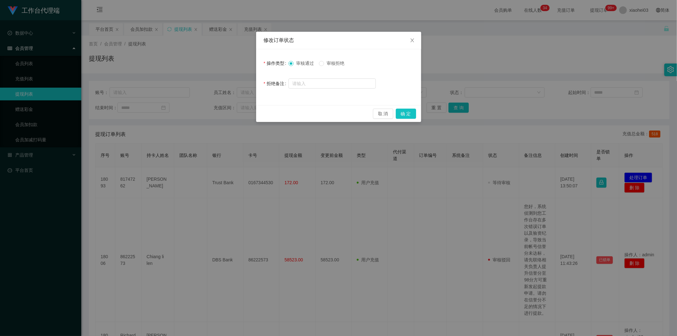
click at [332, 64] on span "审核拒绝" at bounding box center [335, 63] width 23 height 5
click at [411, 113] on button "确 定" at bounding box center [406, 113] width 20 height 10
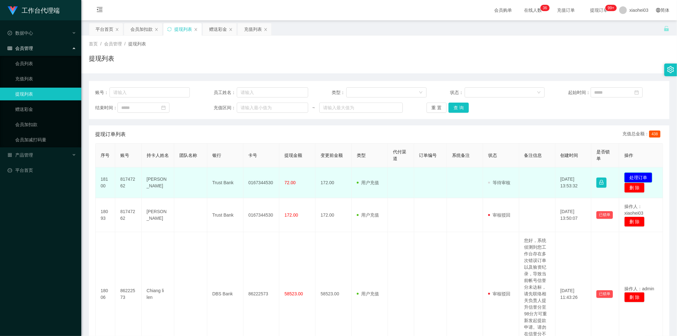
click at [638, 175] on button "处理订单" at bounding box center [638, 177] width 28 height 10
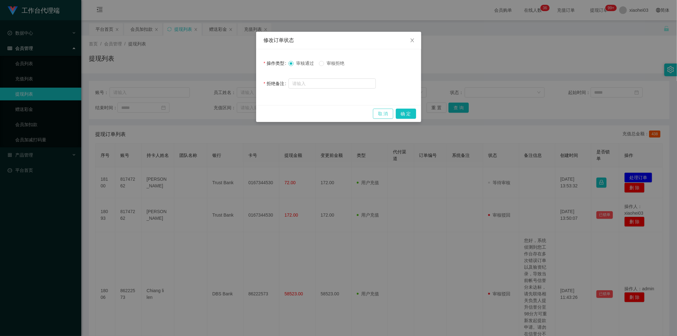
click at [382, 114] on button "取 消" at bounding box center [383, 113] width 20 height 10
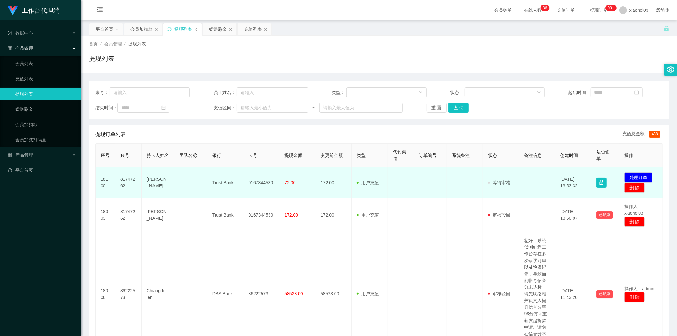
click at [121, 175] on td "81747262" at bounding box center [128, 182] width 26 height 31
click at [124, 177] on td "81747262" at bounding box center [128, 182] width 26 height 31
click at [123, 176] on td "81747262" at bounding box center [128, 182] width 26 height 31
click at [127, 178] on td "81747262" at bounding box center [128, 182] width 26 height 31
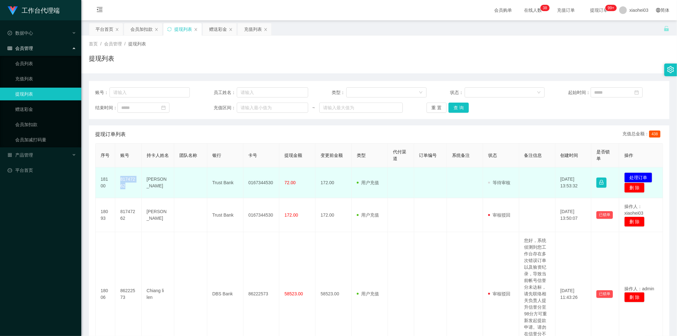
copy td "81747262"
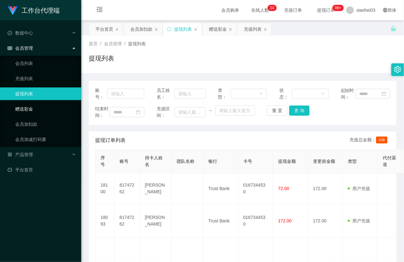
click at [33, 116] on ul "会员列表 充值列表 提现列表 赠送彩金 会员加扣款 会员加减打码量" at bounding box center [40, 101] width 81 height 91
drag, startPoint x: 33, startPoint y: 121, endPoint x: 55, endPoint y: 126, distance: 22.0
click at [33, 121] on link "会员加扣款" at bounding box center [45, 124] width 61 height 13
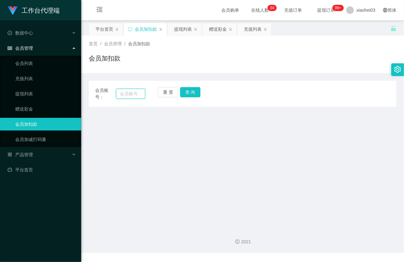
click at [140, 96] on input "text" at bounding box center [130, 94] width 29 height 10
paste input "81747262"
type input "81747262"
click at [193, 95] on button "查 询" at bounding box center [190, 92] width 20 height 10
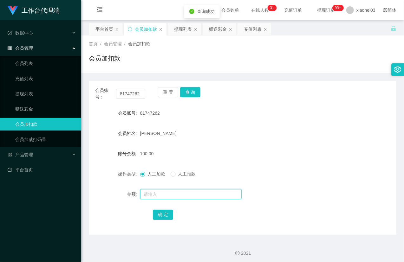
click at [166, 193] on input "text" at bounding box center [191, 194] width 102 height 10
type input "8"
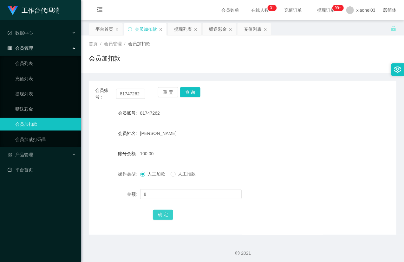
click at [166, 215] on button "确 定" at bounding box center [163, 215] width 20 height 10
click at [37, 90] on link "提现列表" at bounding box center [45, 94] width 61 height 13
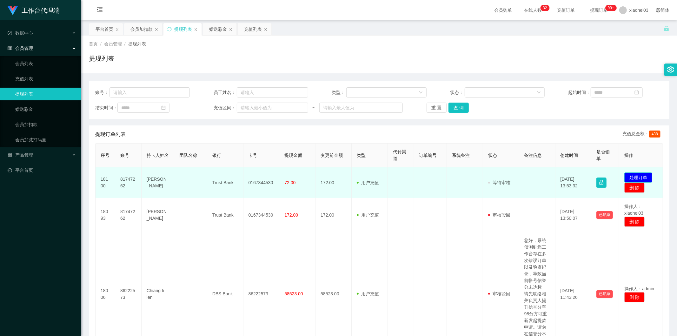
click at [636, 175] on button "处理订单" at bounding box center [638, 177] width 28 height 10
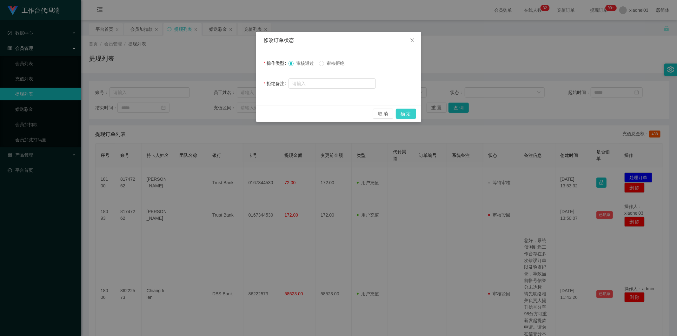
click at [403, 112] on button "确 定" at bounding box center [406, 113] width 20 height 10
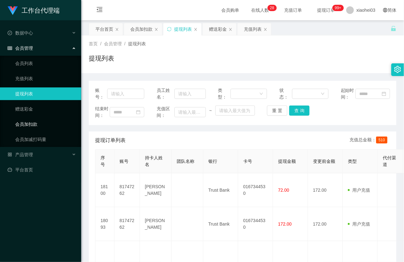
drag, startPoint x: 41, startPoint y: 121, endPoint x: 103, endPoint y: 120, distance: 62.5
click at [40, 121] on link "会员加扣款" at bounding box center [45, 124] width 61 height 13
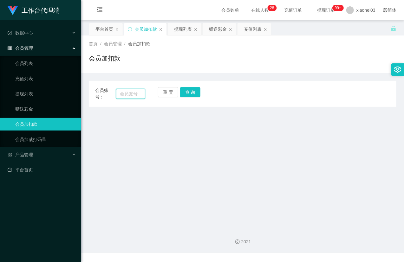
drag, startPoint x: 122, startPoint y: 98, endPoint x: 122, endPoint y: 89, distance: 9.5
click at [122, 96] on input "text" at bounding box center [130, 94] width 29 height 10
paste input "81747262"
type input "81747262"
click at [195, 95] on button "查 询" at bounding box center [190, 92] width 20 height 10
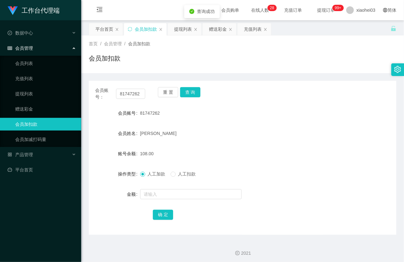
click at [165, 200] on div at bounding box center [230, 194] width 180 height 13
click at [166, 198] on input "text" at bounding box center [191, 194] width 102 height 10
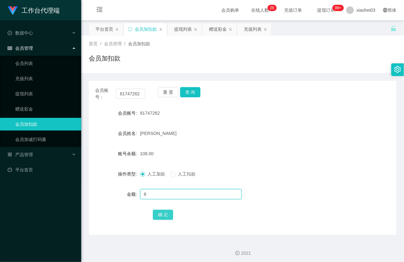
type input "8"
click at [163, 214] on button "确 定" at bounding box center [163, 215] width 20 height 10
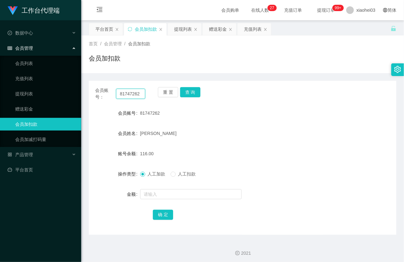
click at [128, 94] on input "81747262" at bounding box center [130, 94] width 29 height 10
click at [187, 91] on button "查 询" at bounding box center [190, 92] width 20 height 10
click at [187, 91] on div "重 置 查 询" at bounding box center [183, 93] width 50 height 13
click at [171, 200] on div at bounding box center [230, 194] width 180 height 13
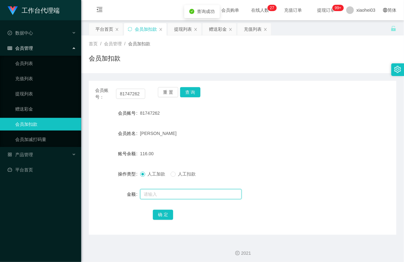
click at [170, 197] on input "text" at bounding box center [191, 194] width 102 height 10
type input "8"
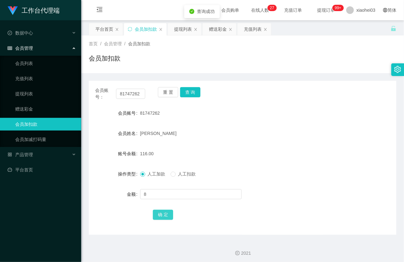
click at [163, 210] on button "确 定" at bounding box center [163, 215] width 20 height 10
drag, startPoint x: 33, startPoint y: 85, endPoint x: 33, endPoint y: 93, distance: 7.6
click at [33, 85] on ul "会员列表 充值列表 提现列表 赠送彩金 会员加扣款 会员加减打码量" at bounding box center [40, 101] width 81 height 91
click at [33, 93] on link "提现列表" at bounding box center [45, 94] width 61 height 13
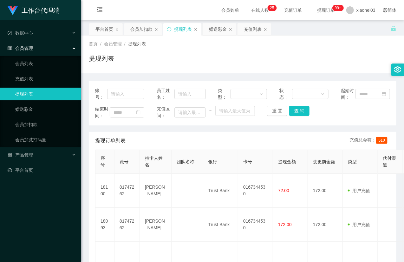
click at [28, 116] on ul "会员列表 充值列表 提现列表 赠送彩金 会员加扣款 会员加减打码量" at bounding box center [40, 101] width 81 height 91
click at [47, 125] on link "会员加扣款" at bounding box center [45, 124] width 61 height 13
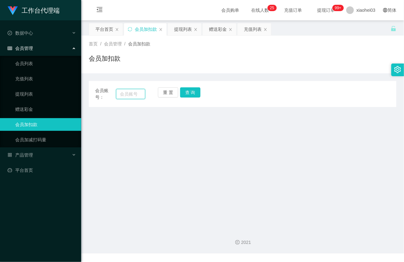
click at [125, 94] on input "text" at bounding box center [130, 94] width 29 height 10
paste input "81747262"
type input "81747262"
click at [196, 88] on button "查 询" at bounding box center [190, 92] width 20 height 10
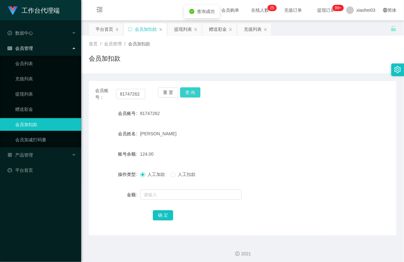
click at [196, 89] on button "查 询" at bounding box center [190, 92] width 20 height 10
drag, startPoint x: 197, startPoint y: 90, endPoint x: 197, endPoint y: 97, distance: 7.0
click at [197, 91] on button "查 询" at bounding box center [190, 92] width 20 height 10
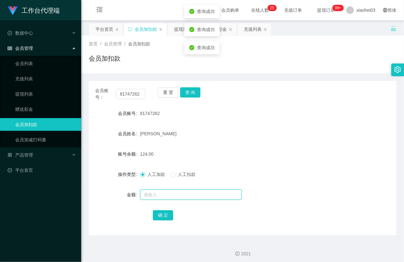
click at [167, 197] on input "text" at bounding box center [191, 194] width 102 height 10
type input "8"
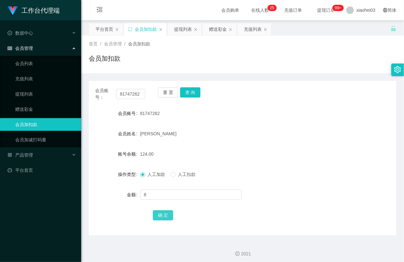
click at [164, 214] on button "确 定" at bounding box center [163, 215] width 20 height 10
drag, startPoint x: 281, startPoint y: 113, endPoint x: 285, endPoint y: 109, distance: 5.0
click at [283, 111] on div "81747262" at bounding box center [230, 113] width 180 height 13
drag, startPoint x: 19, startPoint y: 82, endPoint x: 22, endPoint y: 85, distance: 3.6
click at [20, 82] on link "充值列表" at bounding box center [45, 78] width 61 height 13
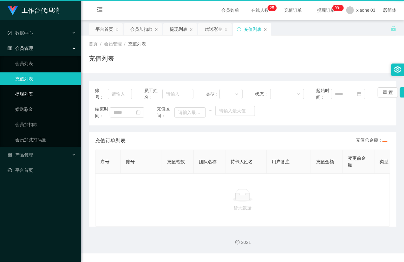
click at [23, 88] on link "提现列表" at bounding box center [45, 94] width 61 height 13
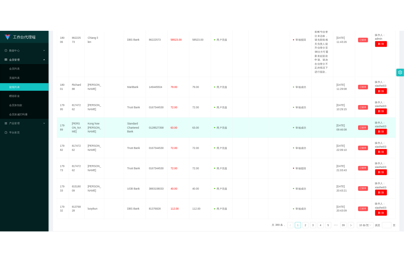
scroll to position [310, 0]
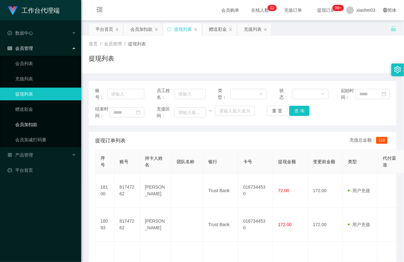
click at [42, 119] on link "会员加扣款" at bounding box center [45, 124] width 61 height 13
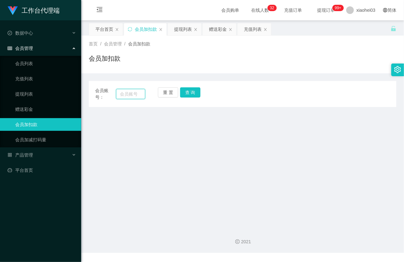
click at [124, 93] on input "text" at bounding box center [130, 94] width 29 height 10
paste input "81747262"
type input "81747262"
click at [201, 93] on div "重 置 查 询" at bounding box center [183, 93] width 50 height 13
click at [195, 90] on button "查 询" at bounding box center [190, 92] width 20 height 10
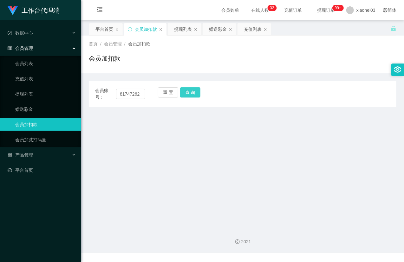
drag, startPoint x: 195, startPoint y: 90, endPoint x: 195, endPoint y: 96, distance: 6.0
click at [195, 90] on button "查 询" at bounding box center [190, 92] width 20 height 10
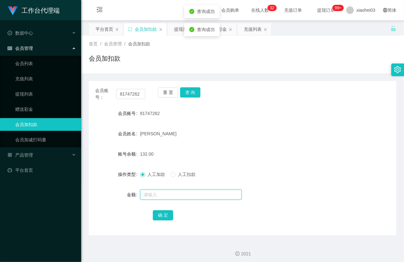
click at [172, 197] on input "text" at bounding box center [191, 194] width 102 height 10
type input "8"
click at [162, 211] on button "确 定" at bounding box center [163, 215] width 20 height 10
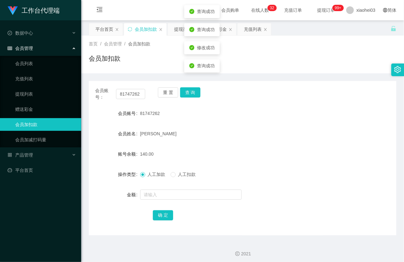
click at [213, 161] on form "会员账号 81747262 会员姓名 Mohamed Tharik 账号余额 140.00 操作类型 人工加款 人工扣款 金额 确 定" at bounding box center [243, 164] width 308 height 114
click at [27, 103] on link "赠送彩金" at bounding box center [45, 109] width 61 height 13
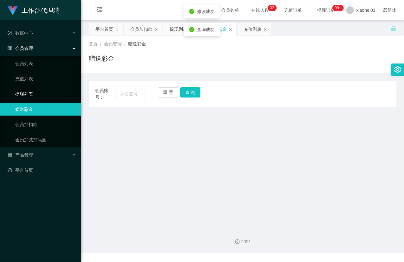
click at [26, 91] on link "提现列表" at bounding box center [45, 94] width 61 height 13
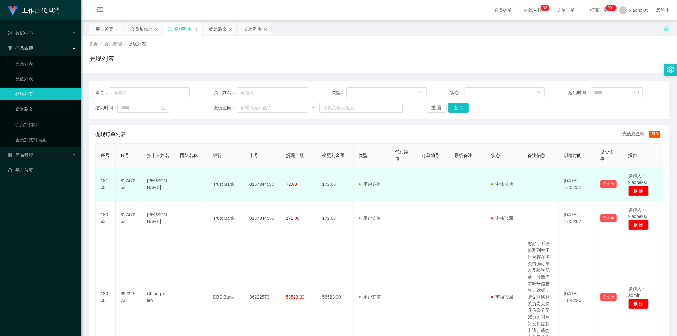
click at [348, 177] on td "172.00" at bounding box center [335, 184] width 36 height 34
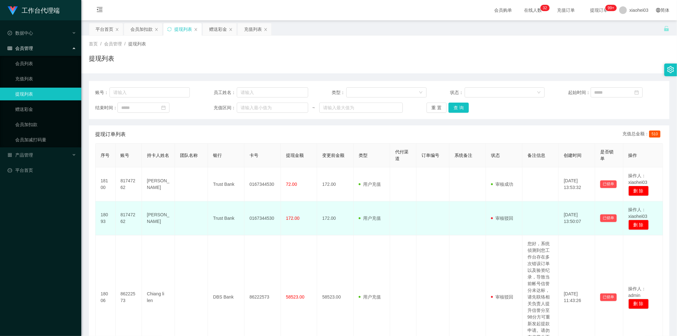
click at [340, 210] on td "172.00" at bounding box center [335, 218] width 36 height 34
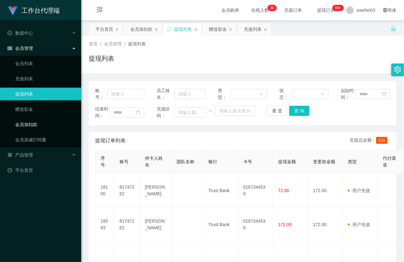
click at [38, 122] on link "会员加扣款" at bounding box center [45, 124] width 61 height 13
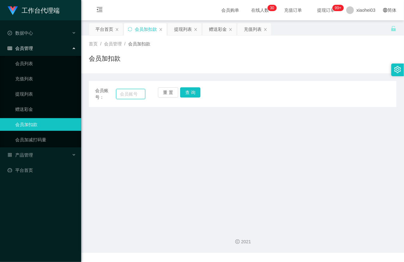
click at [134, 91] on input "text" at bounding box center [130, 94] width 29 height 10
paste input "81747262"
type input "81747262"
click at [191, 91] on button "查 询" at bounding box center [190, 92] width 20 height 10
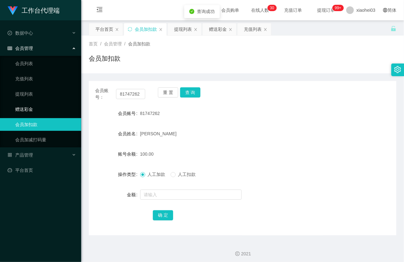
click at [39, 103] on link "赠送彩金" at bounding box center [45, 109] width 61 height 13
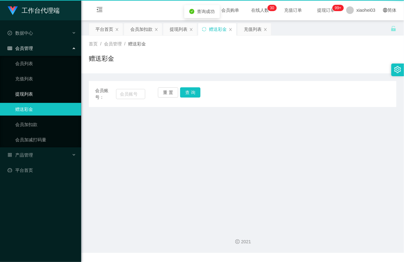
click at [34, 89] on link "提现列表" at bounding box center [45, 94] width 61 height 13
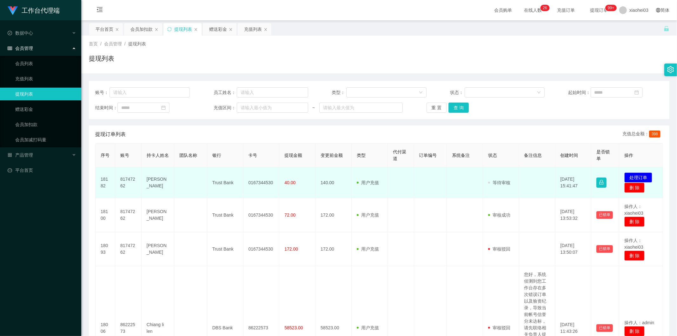
click at [122, 176] on td "81747262" at bounding box center [128, 182] width 26 height 31
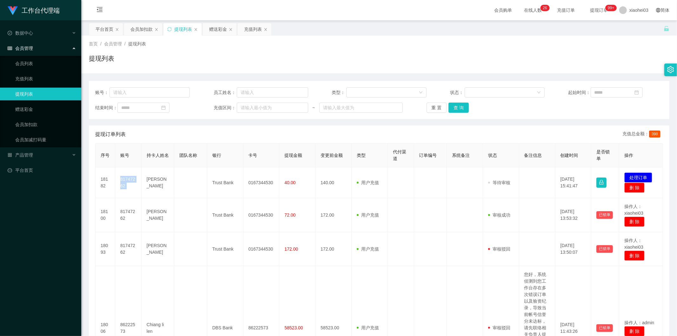
copy td "81747262"
click at [630, 175] on button "处理订单" at bounding box center [638, 177] width 28 height 10
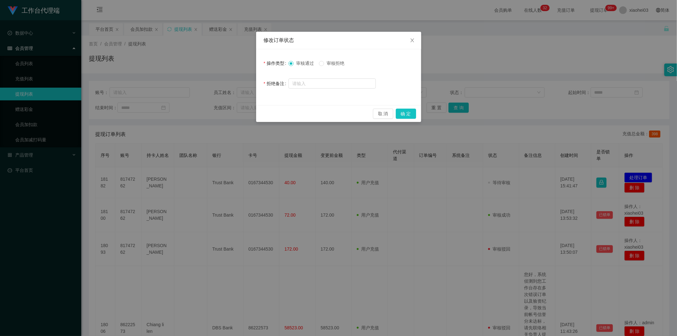
click at [416, 115] on div "取 消 确 定" at bounding box center [338, 113] width 165 height 17
click at [409, 114] on button "确 定" at bounding box center [406, 113] width 20 height 10
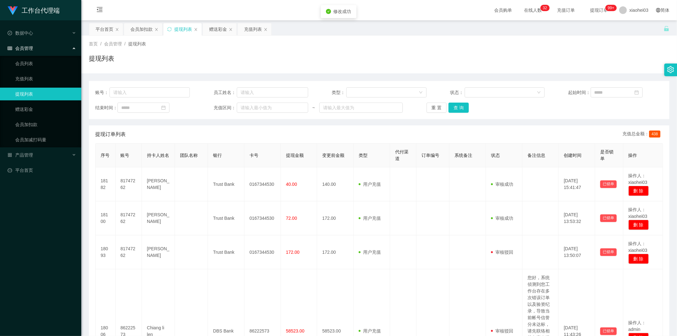
click at [432, 178] on td at bounding box center [432, 184] width 33 height 34
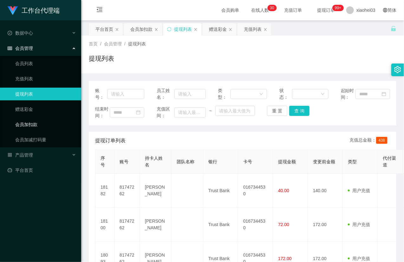
click at [30, 127] on link "会员加扣款" at bounding box center [45, 124] width 61 height 13
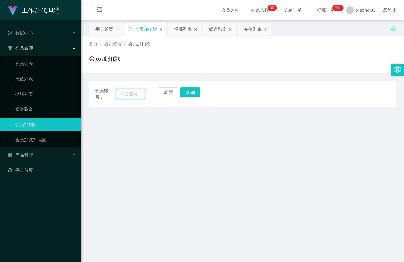
drag, startPoint x: 130, startPoint y: 94, endPoint x: 141, endPoint y: 93, distance: 10.5
click at [131, 93] on input "text" at bounding box center [130, 94] width 29 height 10
paste input "81747262"
type input "81747262"
click at [192, 92] on button "查 询" at bounding box center [190, 92] width 20 height 10
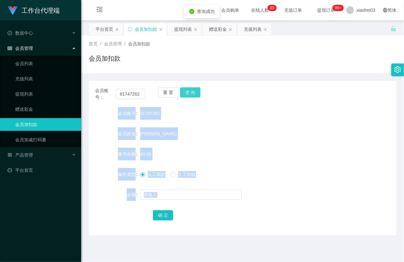
click at [192, 92] on div "重 置 查 询" at bounding box center [183, 93] width 50 height 13
click at [184, 145] on form "会员账号 81747262 会员姓名 [PERSON_NAME] 账号余额 40.00 操作类型 人工加款 人工扣款 金额 确 定" at bounding box center [243, 164] width 308 height 114
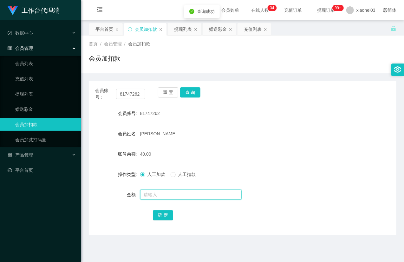
click at [169, 197] on input "text" at bounding box center [191, 194] width 102 height 10
type input "30"
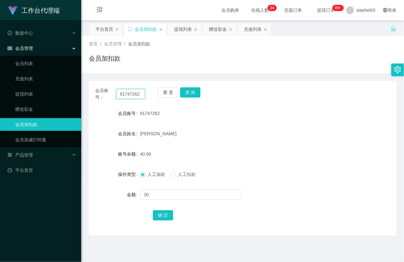
click at [140, 91] on input "81747262" at bounding box center [130, 94] width 29 height 10
click at [180, 116] on div "81747262" at bounding box center [230, 113] width 180 height 13
click at [186, 173] on span "人工扣款" at bounding box center [187, 174] width 23 height 5
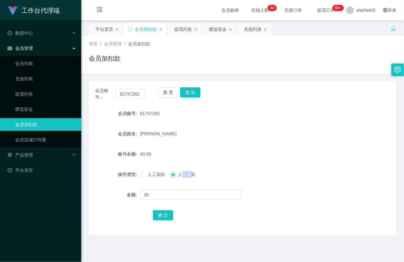
click at [186, 173] on span "人工扣款" at bounding box center [187, 174] width 23 height 5
click at [178, 189] on input "30" at bounding box center [191, 194] width 102 height 10
click at [162, 215] on button "确 定" at bounding box center [163, 215] width 20 height 10
click at [215, 141] on form "会员账号 81747262 会员姓名 Mohamed Tharik 账号余额 10.00 操作类型 人工加款 人工扣款 金额 确 定" at bounding box center [243, 164] width 308 height 114
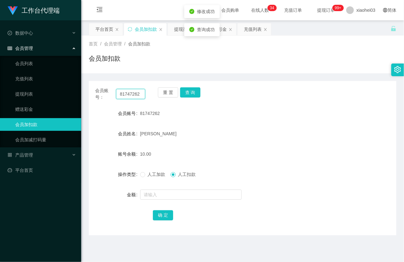
click at [129, 96] on input "81747262" at bounding box center [130, 94] width 29 height 10
click at [131, 95] on input "81747262" at bounding box center [130, 94] width 29 height 10
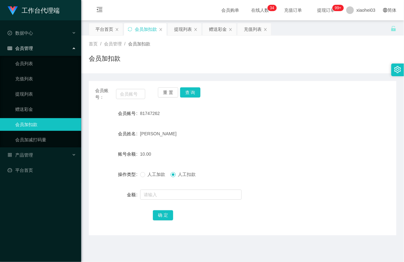
drag, startPoint x: 362, startPoint y: 141, endPoint x: 277, endPoint y: 139, distance: 85.0
click at [362, 141] on form "会员账号 81747262 会员姓名 Mohamed Tharik 账号余额 10.00 操作类型 人工加款 人工扣款 金额 确 定" at bounding box center [243, 164] width 308 height 114
click at [148, 173] on span "人工加款" at bounding box center [156, 174] width 23 height 5
click at [253, 142] on form "会员账号 81747262 会员姓名 Mohamed Tharik 账号余额 10.00 操作类型 人工加款 人工扣款 金额 确 定" at bounding box center [243, 164] width 308 height 114
click at [42, 96] on link "提现列表" at bounding box center [45, 94] width 61 height 13
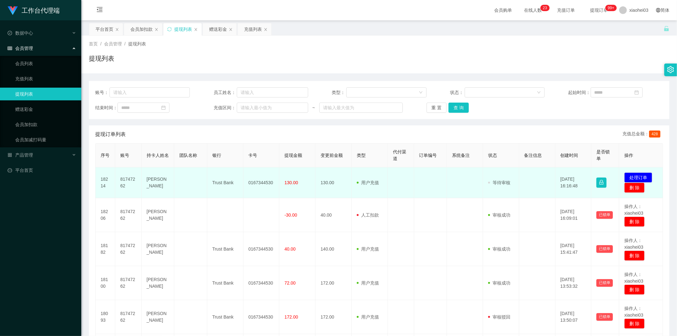
click at [121, 179] on td "81747262" at bounding box center [128, 182] width 26 height 31
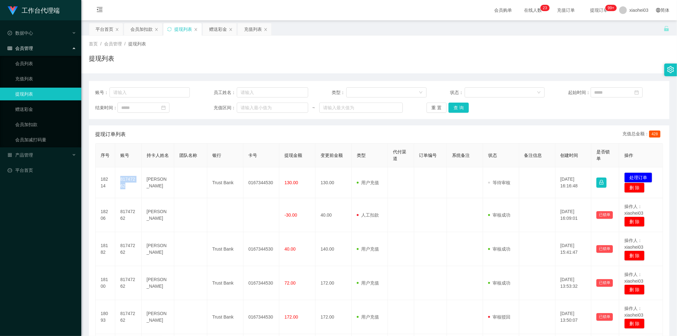
copy td "81747262"
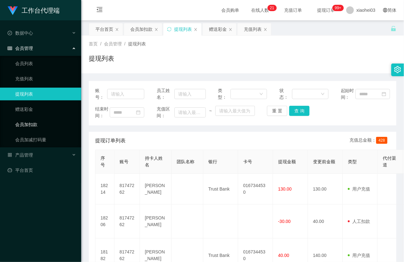
click at [36, 127] on link "会员加扣款" at bounding box center [45, 124] width 61 height 13
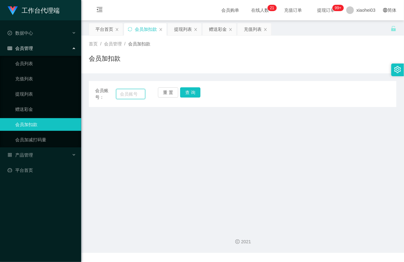
drag, startPoint x: 124, startPoint y: 96, endPoint x: 130, endPoint y: 96, distance: 5.7
click at [124, 96] on input "text" at bounding box center [130, 94] width 29 height 10
paste input "81747262"
type input "81747262"
click at [192, 96] on button "查 询" at bounding box center [190, 92] width 20 height 10
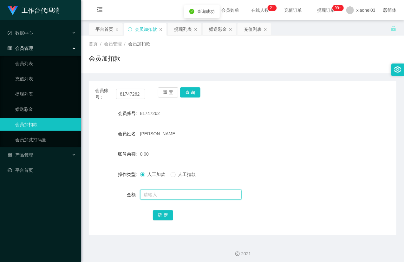
click at [160, 194] on input "text" at bounding box center [191, 194] width 102 height 10
type input "16"
drag, startPoint x: 160, startPoint y: 214, endPoint x: 167, endPoint y: 205, distance: 11.7
click at [160, 214] on button "确 定" at bounding box center [163, 215] width 20 height 10
click at [234, 153] on div "16.00" at bounding box center [230, 153] width 180 height 13
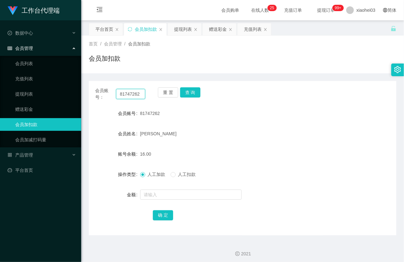
click at [144, 91] on input "81747262" at bounding box center [130, 94] width 29 height 10
click at [182, 90] on button "查 询" at bounding box center [190, 92] width 20 height 10
click at [183, 91] on button "查 询" at bounding box center [190, 92] width 20 height 10
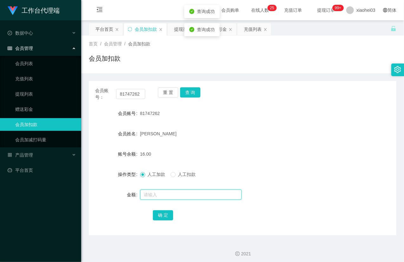
click at [182, 191] on input "text" at bounding box center [191, 194] width 102 height 10
type input "8"
click at [165, 214] on button "确 定" at bounding box center [163, 215] width 20 height 10
click at [238, 142] on form "会员账号 81747262 会员姓名 Mohamed Tharik 账号余额 16.00 操作类型 人工加款 人工扣款 金额 确 定" at bounding box center [243, 164] width 308 height 114
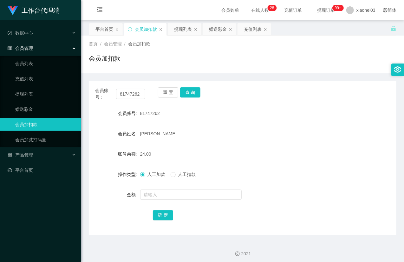
click at [358, 59] on div "会员加扣款" at bounding box center [243, 61] width 308 height 15
click at [43, 94] on link "提现列表" at bounding box center [45, 94] width 61 height 13
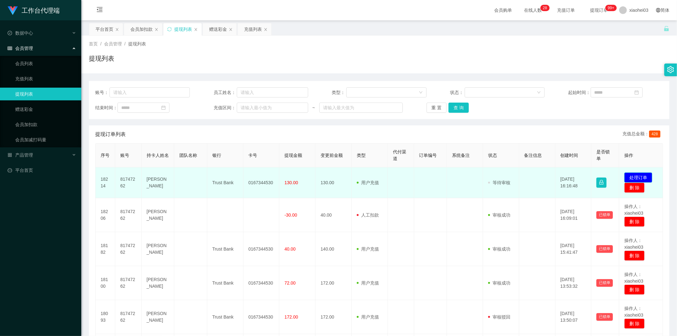
click at [638, 174] on button "处理订单" at bounding box center [638, 177] width 28 height 10
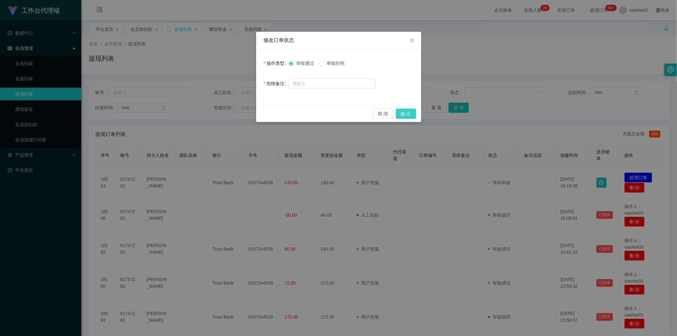
click at [403, 113] on button "确 定" at bounding box center [406, 113] width 20 height 10
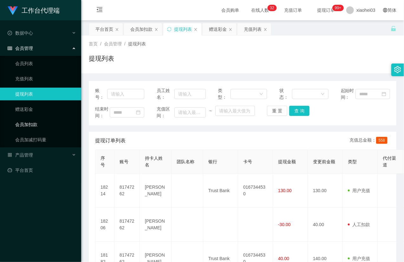
drag, startPoint x: 37, startPoint y: 121, endPoint x: 43, endPoint y: 119, distance: 6.8
click at [37, 121] on link "会员加扣款" at bounding box center [45, 124] width 61 height 13
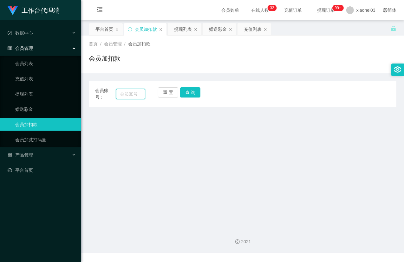
click at [118, 95] on input "text" at bounding box center [130, 94] width 29 height 10
paste input "81747262"
type input "81747262"
click at [192, 95] on button "查 询" at bounding box center [190, 92] width 20 height 10
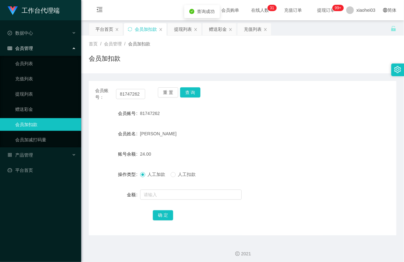
click at [171, 187] on form "会员账号 81747262 会员姓名 Mohamed Tharik 账号余额 24.00 操作类型 人工加款 人工扣款 金额 确 定" at bounding box center [243, 164] width 308 height 114
click at [170, 195] on input "text" at bounding box center [191, 194] width 102 height 10
type input "8"
click at [162, 213] on button "确 定" at bounding box center [163, 215] width 20 height 10
click at [221, 158] on div "24.00" at bounding box center [230, 153] width 180 height 13
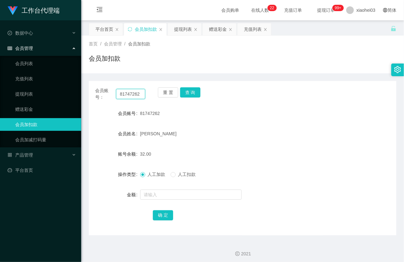
click at [134, 92] on input "81747262" at bounding box center [130, 94] width 29 height 10
paste input "34179"
type input "81734179"
click at [195, 89] on button "查 询" at bounding box center [190, 92] width 20 height 10
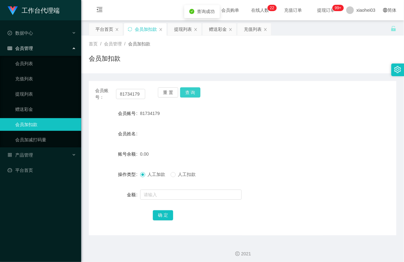
click at [195, 89] on button "查 询" at bounding box center [190, 92] width 20 height 10
drag, startPoint x: 195, startPoint y: 89, endPoint x: 195, endPoint y: 93, distance: 3.8
click at [195, 89] on div "重 置 查 询" at bounding box center [183, 93] width 50 height 13
click at [178, 193] on input "text" at bounding box center [191, 194] width 102 height 10
type input "100"
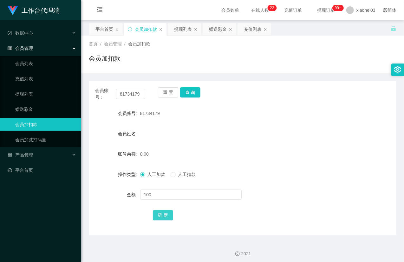
click at [163, 210] on button "确 定" at bounding box center [163, 215] width 20 height 10
click at [236, 121] on form "会员账号 81734179 会员姓名 账号余额 100.00 操作类型 人工加款 人工扣款 金额 确 定" at bounding box center [243, 164] width 308 height 114
click at [133, 95] on input "81734179" at bounding box center [130, 94] width 29 height 10
click at [135, 95] on input "81734179" at bounding box center [130, 94] width 29 height 10
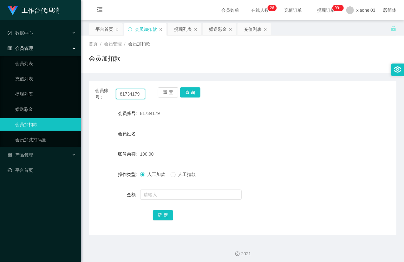
click at [135, 95] on input "81734179" at bounding box center [130, 94] width 29 height 10
paste input "47262"
type input "81747262"
drag, startPoint x: 196, startPoint y: 89, endPoint x: 197, endPoint y: 92, distance: 3.3
click at [196, 90] on button "查 询" at bounding box center [190, 92] width 20 height 10
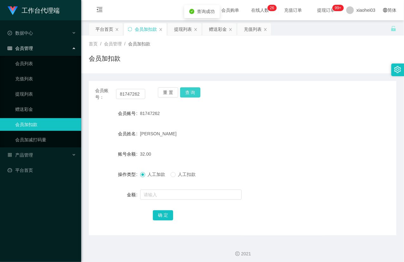
click at [197, 92] on button "查 询" at bounding box center [190, 92] width 20 height 10
drag, startPoint x: 197, startPoint y: 92, endPoint x: 196, endPoint y: 103, distance: 10.8
click at [197, 95] on div "重 置 查 询" at bounding box center [183, 93] width 50 height 13
click at [168, 194] on input "text" at bounding box center [191, 194] width 102 height 10
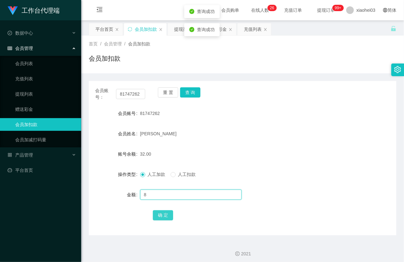
type input "8"
drag, startPoint x: 169, startPoint y: 213, endPoint x: 169, endPoint y: 217, distance: 4.4
click at [169, 216] on button "确 定" at bounding box center [163, 215] width 20 height 10
click at [258, 126] on form "会员账号 81747262 会员姓名 Mohamed Tharik 账号余额 40.00 操作类型 人工加款 人工扣款 金额 确 定" at bounding box center [243, 164] width 308 height 114
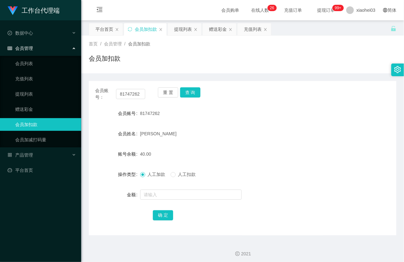
drag, startPoint x: 345, startPoint y: 123, endPoint x: 364, endPoint y: 115, distance: 20.5
click at [356, 119] on form "会员账号 81747262 会员姓名 Mohamed Tharik 账号余额 40.00 操作类型 人工加款 人工扣款 金额 确 定" at bounding box center [243, 164] width 308 height 114
drag, startPoint x: 271, startPoint y: 124, endPoint x: 254, endPoint y: 128, distance: 16.6
click at [270, 124] on form "会员账号 81747262 会员姓名 Mohamed Tharik 账号余额 40.00 操作类型 人工加款 人工扣款 金额 确 定" at bounding box center [243, 164] width 308 height 114
click at [175, 144] on form "会员账号 81747262 会员姓名 Mohamed Tharik 账号余额 40.00 操作类型 人工加款 人工扣款 金额 确 定" at bounding box center [243, 164] width 308 height 114
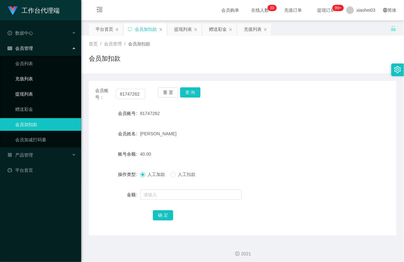
drag, startPoint x: 24, startPoint y: 92, endPoint x: 23, endPoint y: 81, distance: 11.5
click at [25, 92] on link "提现列表" at bounding box center [45, 94] width 61 height 13
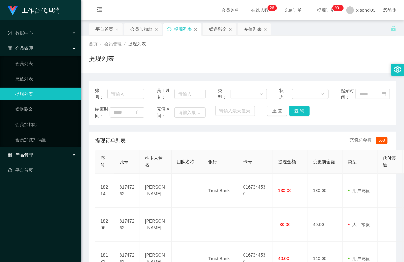
click at [30, 160] on div "产品管理" at bounding box center [40, 154] width 81 height 13
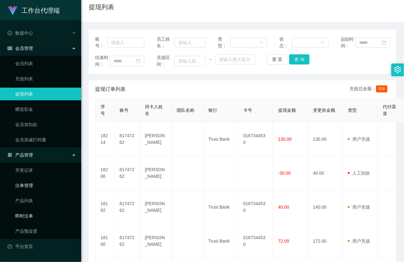
scroll to position [106, 0]
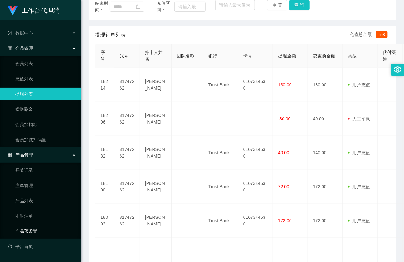
click at [34, 230] on link "产品预设置" at bounding box center [45, 231] width 61 height 13
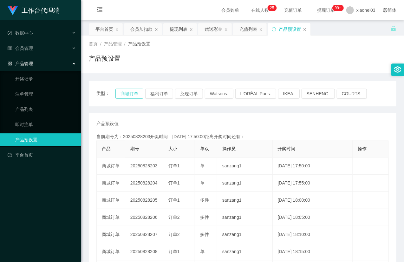
click at [122, 90] on button "商城订单" at bounding box center [129, 93] width 28 height 10
click at [123, 89] on button "商城订单" at bounding box center [129, 93] width 28 height 10
type button "k3wph"
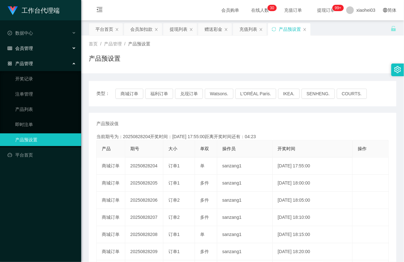
click at [40, 49] on div "会员管理" at bounding box center [40, 48] width 81 height 13
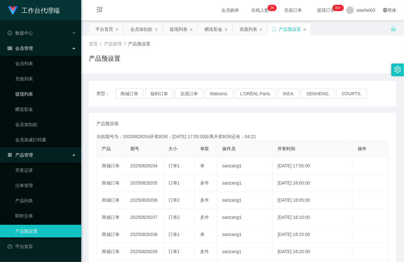
click at [27, 91] on link "提现列表" at bounding box center [45, 94] width 61 height 13
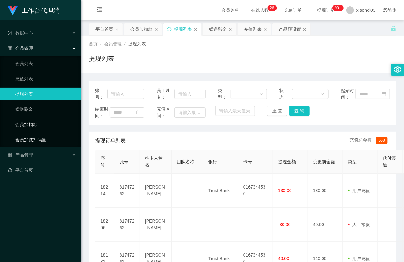
click at [34, 129] on link "会员加扣款" at bounding box center [45, 124] width 61 height 13
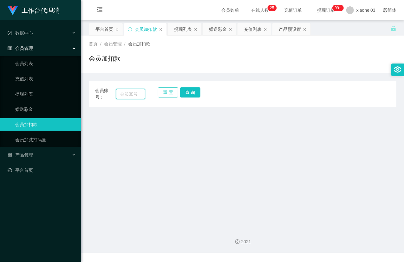
drag, startPoint x: 129, startPoint y: 96, endPoint x: 160, endPoint y: 96, distance: 30.8
click at [134, 96] on input "text" at bounding box center [130, 94] width 29 height 10
paste input "81734179"
type input "81734179"
click at [193, 96] on button "查 询" at bounding box center [190, 92] width 20 height 10
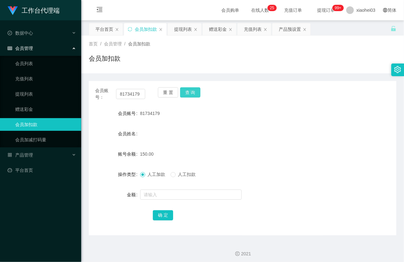
click at [193, 96] on button "查 询" at bounding box center [190, 92] width 20 height 10
drag, startPoint x: 330, startPoint y: 48, endPoint x: 332, endPoint y: 43, distance: 5.4
click at [331, 45] on div "首页 / 会员管理 / 会员加扣款 / 会员加扣款" at bounding box center [243, 55] width 308 height 28
click at [23, 96] on link "提现列表" at bounding box center [45, 94] width 61 height 13
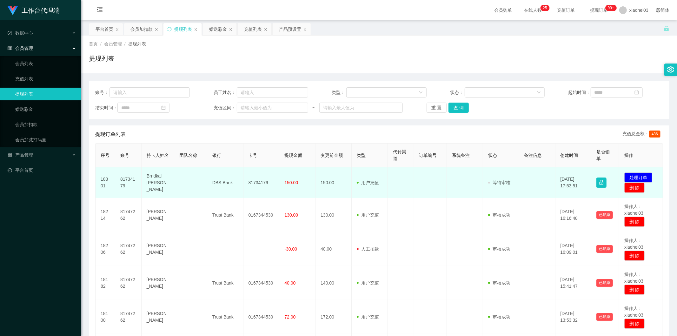
click at [126, 179] on td "81734179" at bounding box center [128, 182] width 26 height 31
copy td "81734179"
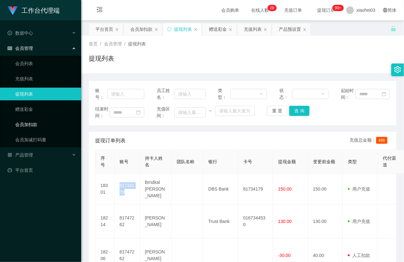
drag, startPoint x: 34, startPoint y: 119, endPoint x: 48, endPoint y: 115, distance: 14.8
click at [34, 119] on link "会员加扣款" at bounding box center [45, 124] width 61 height 13
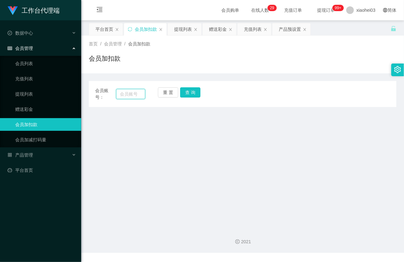
click at [126, 96] on input "text" at bounding box center [130, 94] width 29 height 10
paste input "81734179"
type input "81734179"
click at [192, 96] on button "查 询" at bounding box center [190, 92] width 20 height 10
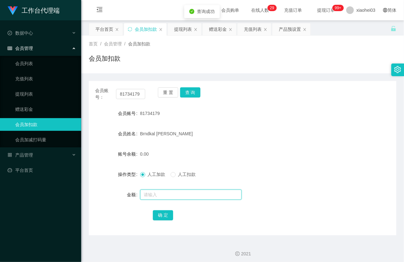
click at [160, 197] on input "text" at bounding box center [191, 194] width 102 height 10
type input "8"
click at [160, 214] on button "确 定" at bounding box center [163, 215] width 20 height 10
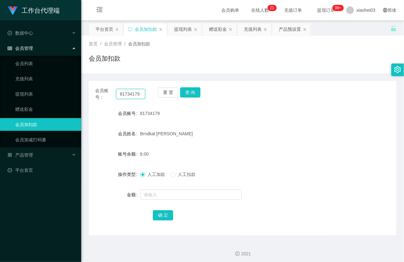
click at [129, 93] on input "81734179" at bounding box center [130, 94] width 29 height 10
click at [188, 92] on button "查 询" at bounding box center [190, 92] width 20 height 10
drag, startPoint x: 188, startPoint y: 92, endPoint x: 208, endPoint y: 166, distance: 75.9
click at [188, 95] on button "查 询" at bounding box center [193, 92] width 27 height 10
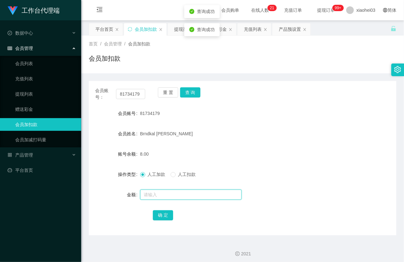
click at [185, 194] on input "text" at bounding box center [191, 194] width 102 height 10
type input "8"
click at [163, 214] on button "确 定" at bounding box center [163, 215] width 20 height 10
click at [254, 124] on form "会员账号 81734179 会员姓名 Brndkal Edward 账号余额 8.00 操作类型 人工加款 人工扣款 金额 确 定" at bounding box center [243, 164] width 308 height 114
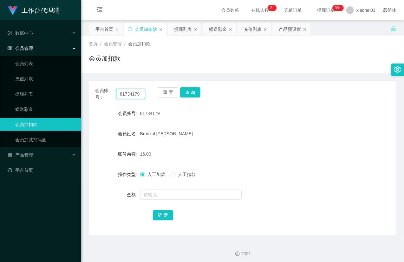
click at [123, 95] on input "81734179" at bounding box center [130, 94] width 29 height 10
paste input "47262"
type input "81747262"
click at [185, 90] on button "查 询" at bounding box center [190, 92] width 20 height 10
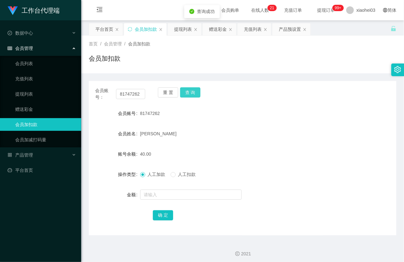
click at [185, 90] on button "查 询" at bounding box center [190, 92] width 20 height 10
click at [191, 201] on form "会员账号 81747262 会员姓名 Mohamed Tharik 账号余额 40.00 操作类型 人工加款 人工扣款 金额 确 定" at bounding box center [243, 164] width 308 height 114
click at [192, 195] on input "text" at bounding box center [191, 194] width 102 height 10
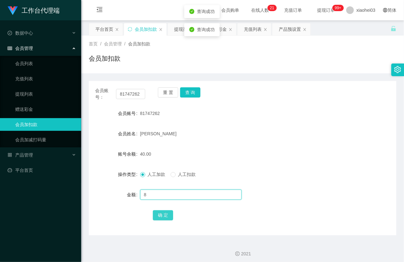
type input "8"
click at [167, 213] on button "确 定" at bounding box center [163, 215] width 20 height 10
click at [257, 147] on div "48.00" at bounding box center [230, 153] width 180 height 13
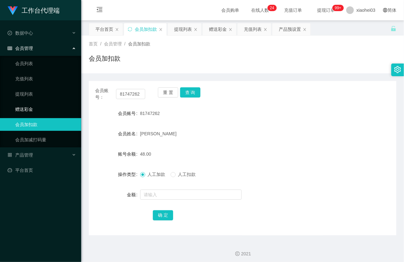
click at [25, 105] on link "赠送彩金" at bounding box center [45, 109] width 61 height 13
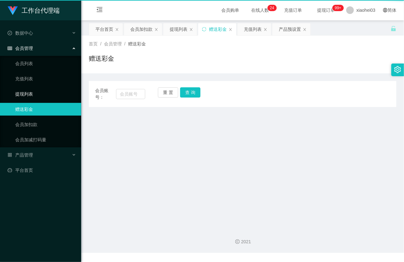
click at [32, 92] on link "提现列表" at bounding box center [45, 94] width 61 height 13
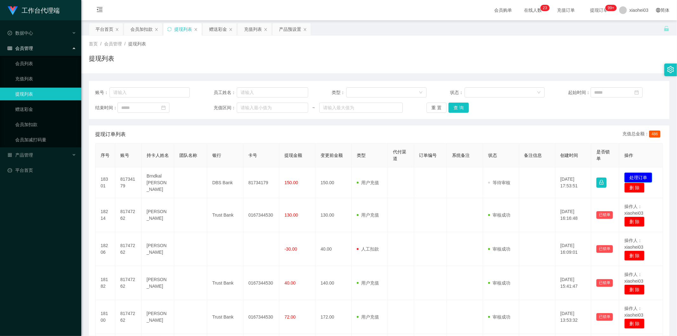
click at [638, 176] on button "处理订单" at bounding box center [638, 177] width 28 height 10
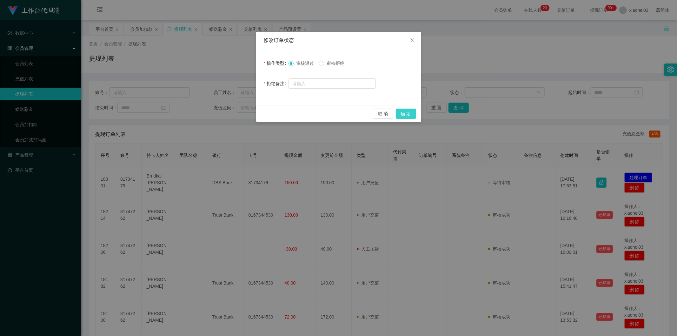
click at [406, 112] on button "确 定" at bounding box center [406, 113] width 20 height 10
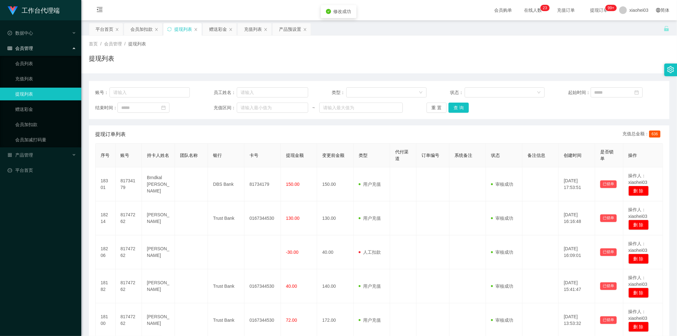
click at [449, 176] on td at bounding box center [467, 184] width 36 height 34
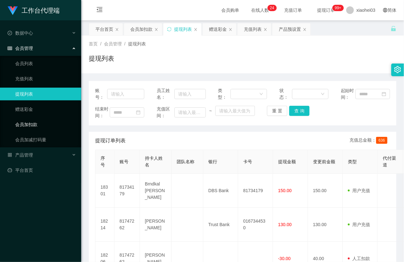
click at [36, 119] on link "会员加扣款" at bounding box center [45, 124] width 61 height 13
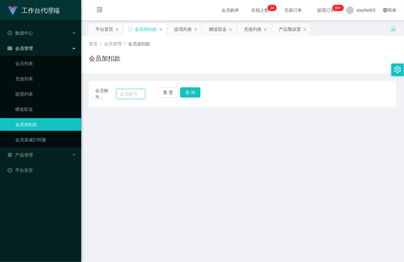
click at [128, 94] on input "text" at bounding box center [130, 94] width 29 height 10
paste input "81747262"
type input "81747262"
click at [184, 91] on button "查 询" at bounding box center [190, 92] width 20 height 10
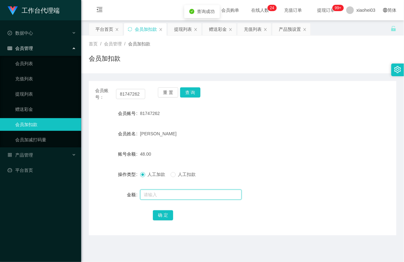
click at [161, 192] on input "text" at bounding box center [191, 194] width 102 height 10
type input "8"
click at [165, 219] on button "确 定" at bounding box center [163, 215] width 20 height 10
click at [237, 143] on form "会员账号 81747262 会员姓名 Mohamed Tharik 账号余额 48.00 操作类型 人工加款 人工扣款 金额 8 确 定" at bounding box center [243, 164] width 308 height 114
click at [195, 93] on button "查 询" at bounding box center [190, 92] width 20 height 10
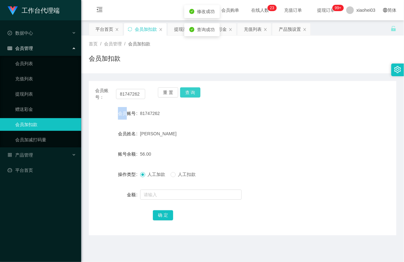
click at [195, 93] on div "重 置 查 询" at bounding box center [183, 93] width 50 height 13
click at [370, 109] on div "会员账号 81747262" at bounding box center [243, 113] width 308 height 13
click at [124, 94] on input "81747262" at bounding box center [130, 94] width 29 height 10
paste input "34179"
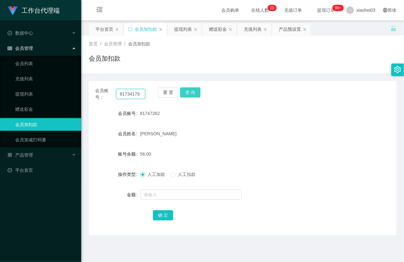
type input "81734179"
click at [195, 91] on button "查 询" at bounding box center [190, 92] width 20 height 10
drag, startPoint x: 195, startPoint y: 91, endPoint x: 197, endPoint y: 129, distance: 38.7
click at [195, 91] on div "重 置 查 询" at bounding box center [183, 93] width 50 height 13
click at [163, 204] on form "会员账号 81734179 会员姓名 Brndkal Edward 账号余额 16.00 操作类型 人工加款 人工扣款 金额 确 定" at bounding box center [243, 164] width 308 height 114
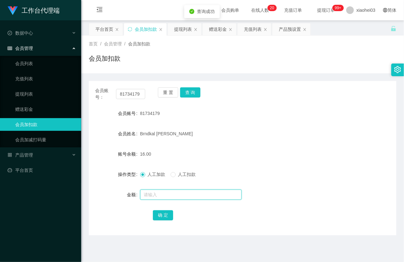
click at [162, 198] on input "text" at bounding box center [191, 194] width 102 height 10
type input "8"
click at [163, 214] on button "确 定" at bounding box center [163, 215] width 20 height 10
drag, startPoint x: 271, startPoint y: 150, endPoint x: 275, endPoint y: 148, distance: 5.0
click at [271, 150] on div "24.00" at bounding box center [230, 153] width 180 height 13
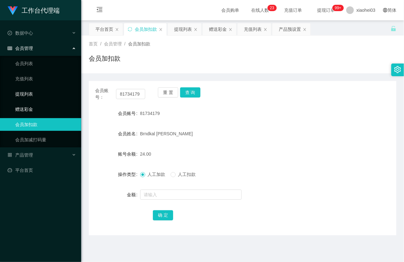
click at [23, 88] on link "提现列表" at bounding box center [45, 94] width 61 height 13
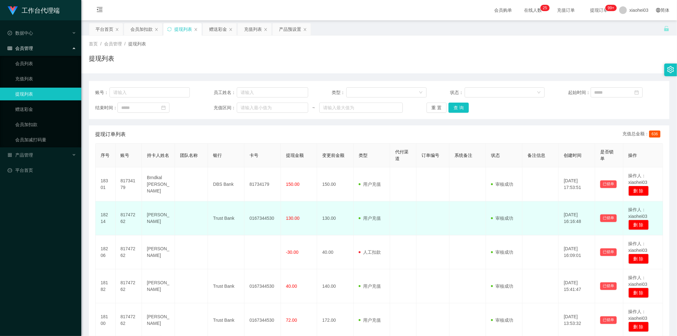
click at [327, 216] on td "130.00" at bounding box center [335, 218] width 36 height 34
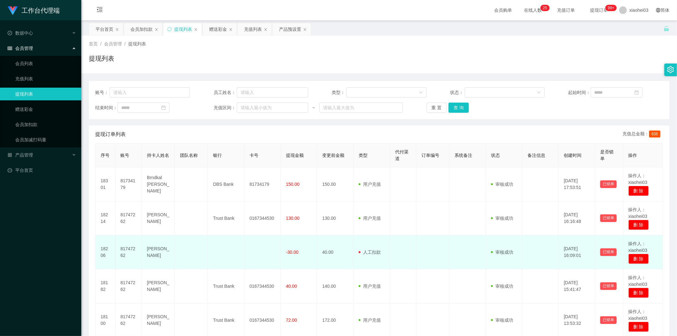
drag, startPoint x: 328, startPoint y: 238, endPoint x: 327, endPoint y: 242, distance: 3.9
click at [328, 241] on td "40.00" at bounding box center [335, 252] width 36 height 34
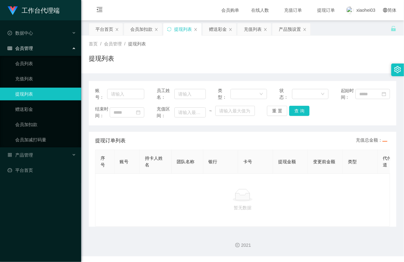
click at [252, 63] on div "提现列表" at bounding box center [243, 61] width 308 height 15
click at [29, 128] on link "会员加扣款" at bounding box center [45, 124] width 61 height 13
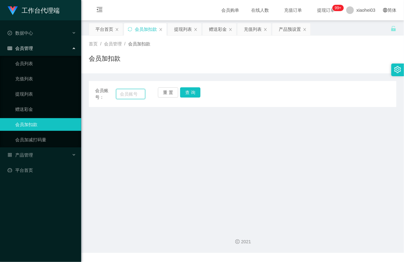
click at [125, 90] on input "text" at bounding box center [130, 94] width 29 height 10
paste input "81747262"
type input "81747262"
click at [200, 92] on div "重 置 查 询" at bounding box center [183, 93] width 50 height 13
drag, startPoint x: 200, startPoint y: 92, endPoint x: 195, endPoint y: 94, distance: 6.1
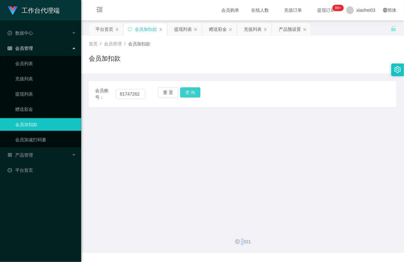
click at [199, 93] on div "重 置 查 询" at bounding box center [183, 93] width 50 height 13
click at [195, 94] on button "查 询" at bounding box center [190, 92] width 20 height 10
click at [195, 94] on div "重 置 查 询" at bounding box center [183, 93] width 50 height 13
click at [194, 95] on div "重 置 查 询" at bounding box center [183, 93] width 50 height 13
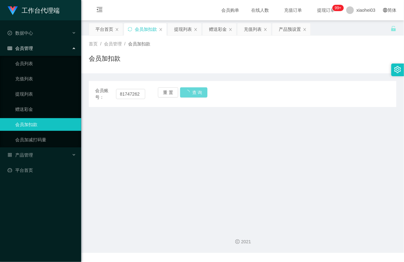
click at [199, 91] on div "重 置 查 询" at bounding box center [183, 93] width 50 height 13
drag, startPoint x: 23, startPoint y: 206, endPoint x: 31, endPoint y: 202, distance: 8.5
click at [23, 206] on div "工作台代理端 数据中心 会员管理 会员列表 充值列表 提现列表 赠送彩金 会员加扣款 会员加减打码量 产品管理 平台首页" at bounding box center [40, 131] width 81 height 262
click at [139, 93] on input "81747262" at bounding box center [130, 94] width 29 height 10
click at [192, 95] on div "重 置 查 询" at bounding box center [183, 93] width 50 height 13
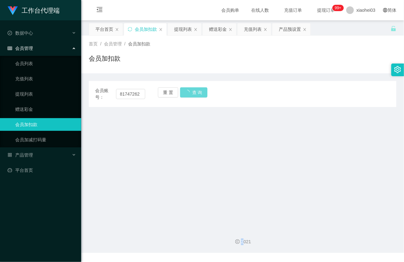
click at [192, 94] on div "重 置 查 询" at bounding box center [183, 93] width 50 height 13
